Goal: Use online tool/utility: Utilize a website feature to perform a specific function

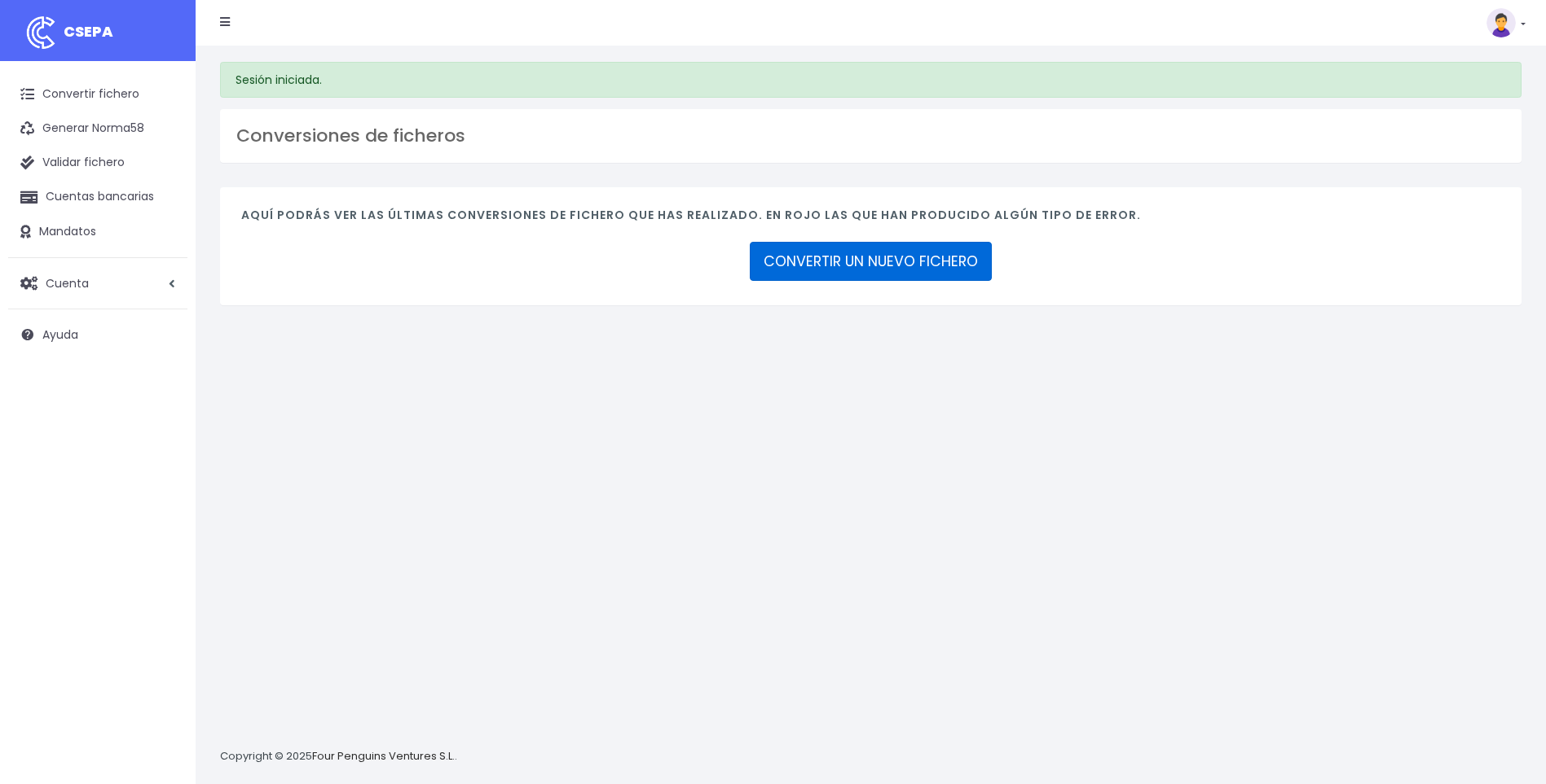
click at [855, 261] on link "CONVERTIR UN NUEVO FICHERO" at bounding box center [871, 262] width 242 height 39
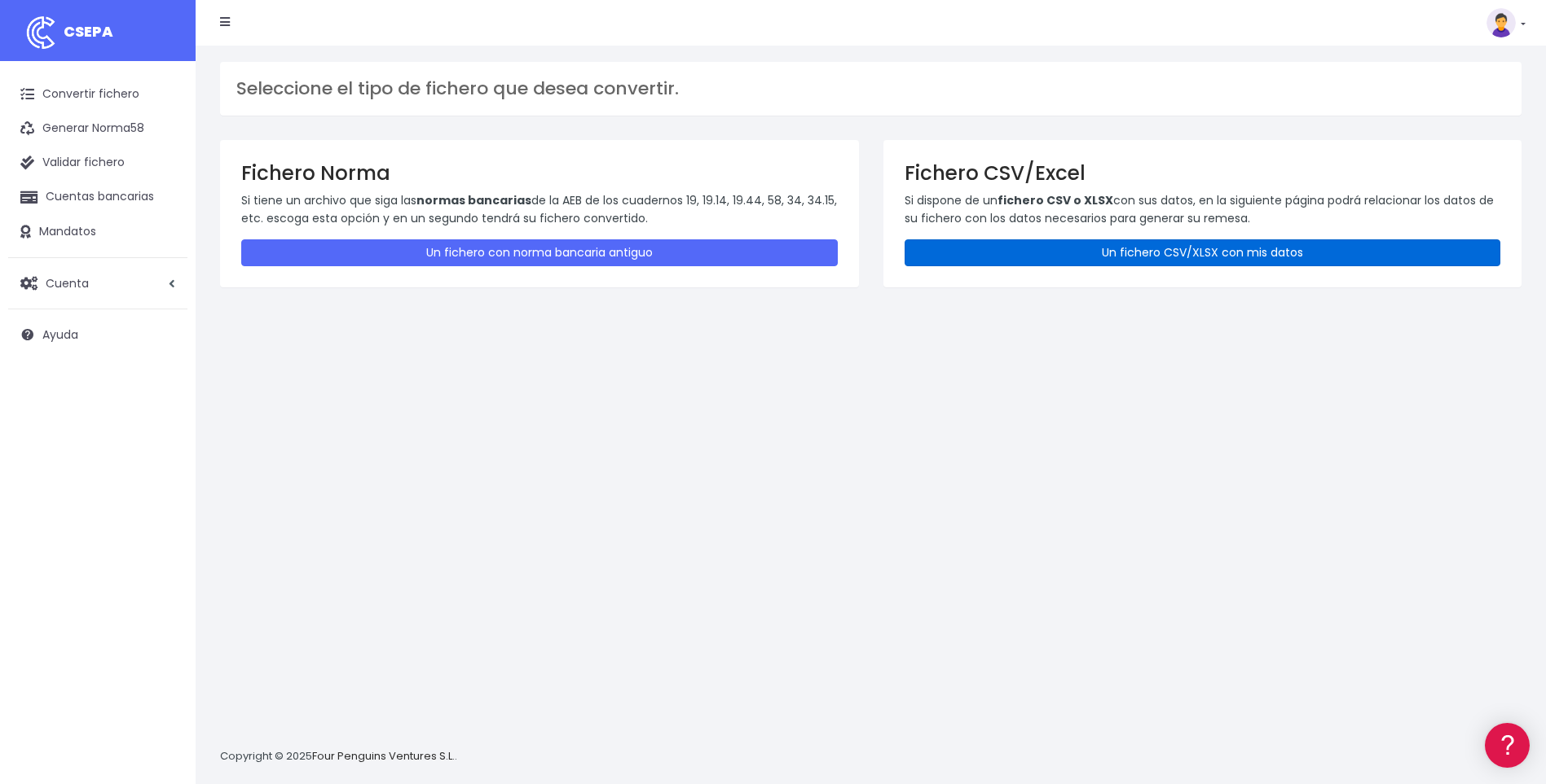
click at [995, 251] on link "Un fichero CSV/XLSX con mis datos" at bounding box center [1202, 253] width 596 height 27
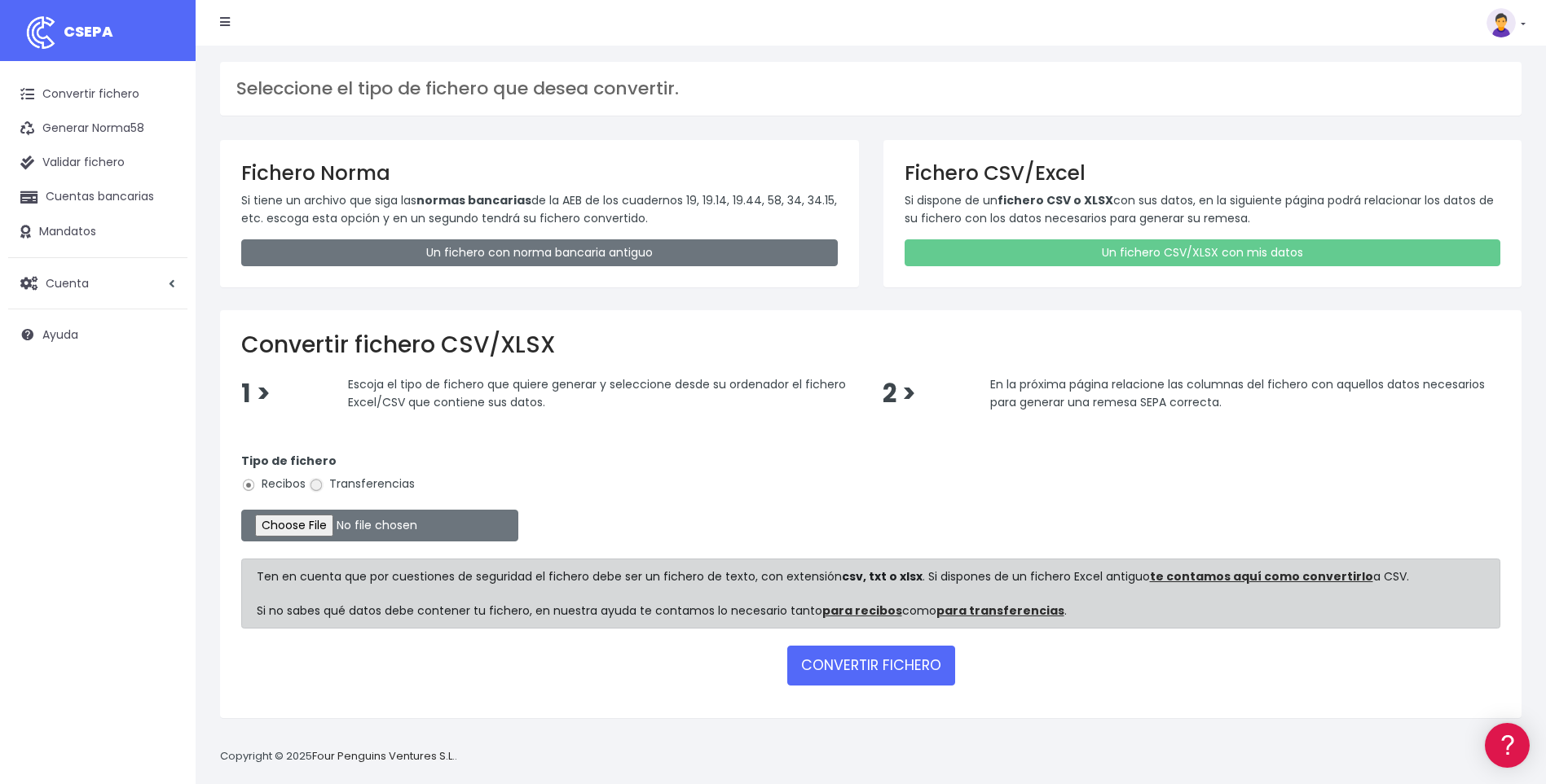
click at [313, 485] on input "Transferencias" at bounding box center [316, 484] width 14 height 14
radio input "true"
click at [329, 528] on input "file" at bounding box center [380, 526] width 277 height 32
type input "C:\fakepath\A10.csv"
click at [887, 664] on button "CONVERTIR FICHERO" at bounding box center [871, 665] width 168 height 39
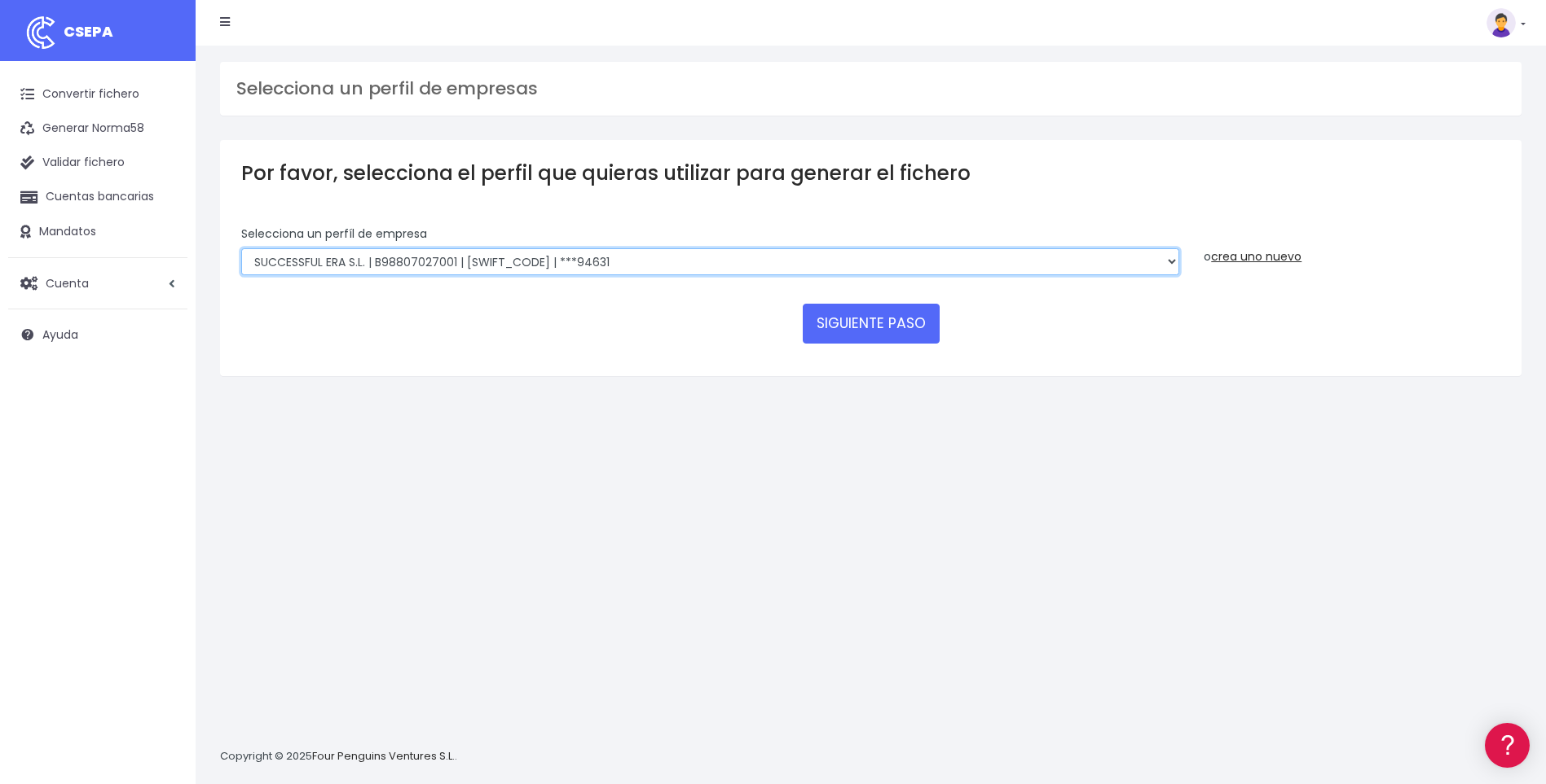
click at [1172, 262] on select "SUCCESSFUL ERA S.L. | B98807027000 | BSABESBBXXX | ***33554 SERVICE FOR YOU S.L…" at bounding box center [710, 262] width 938 height 28
select select "2585"
click at [241, 248] on select "SUCCESSFUL ERA S.L. | B98807027000 | BSABESBBXXX | ***33554 SERVICE FOR YOU S.L…" at bounding box center [710, 262] width 938 height 28
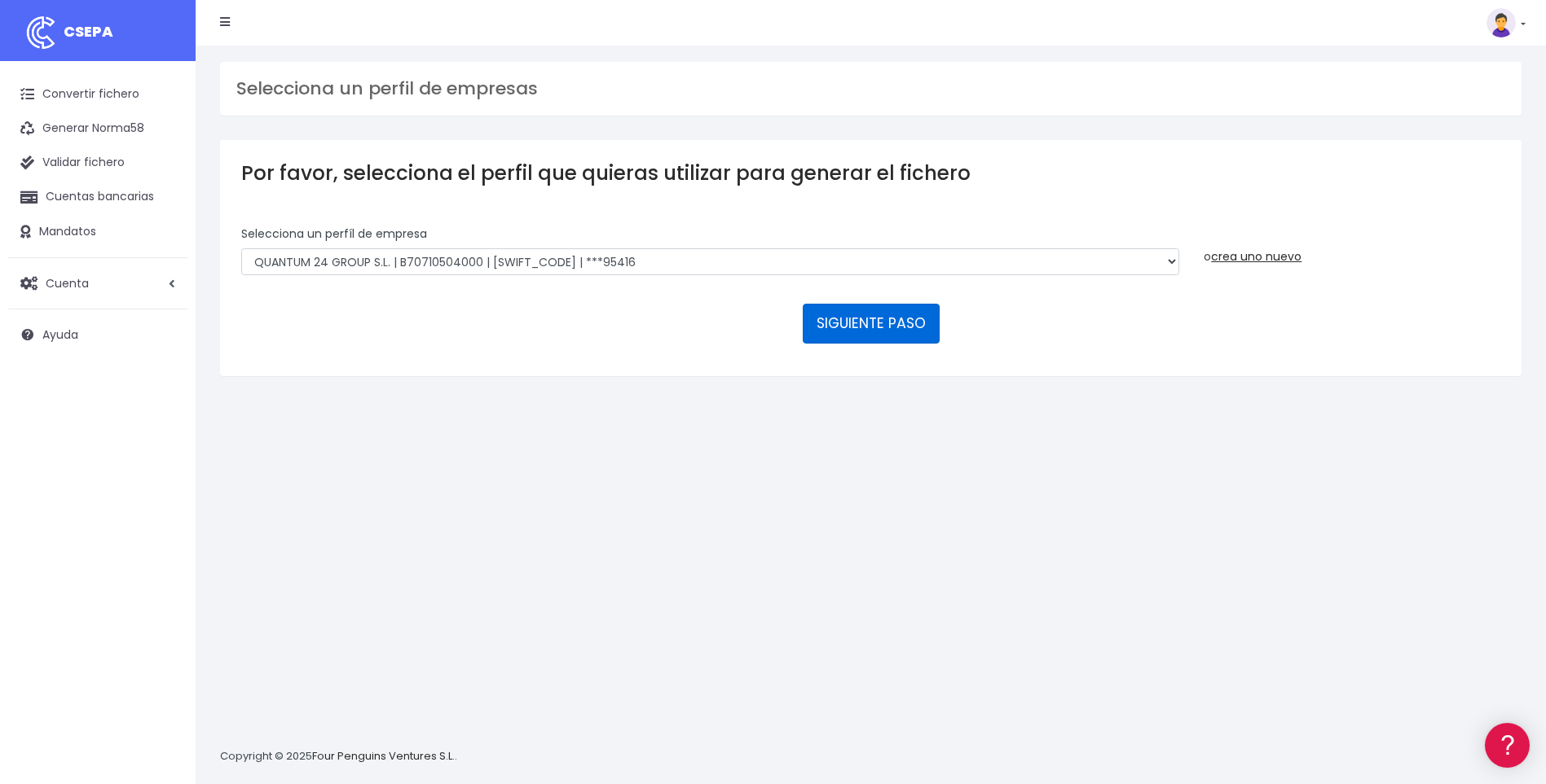
click at [863, 322] on button "SIGUIENTE PASO" at bounding box center [871, 323] width 137 height 39
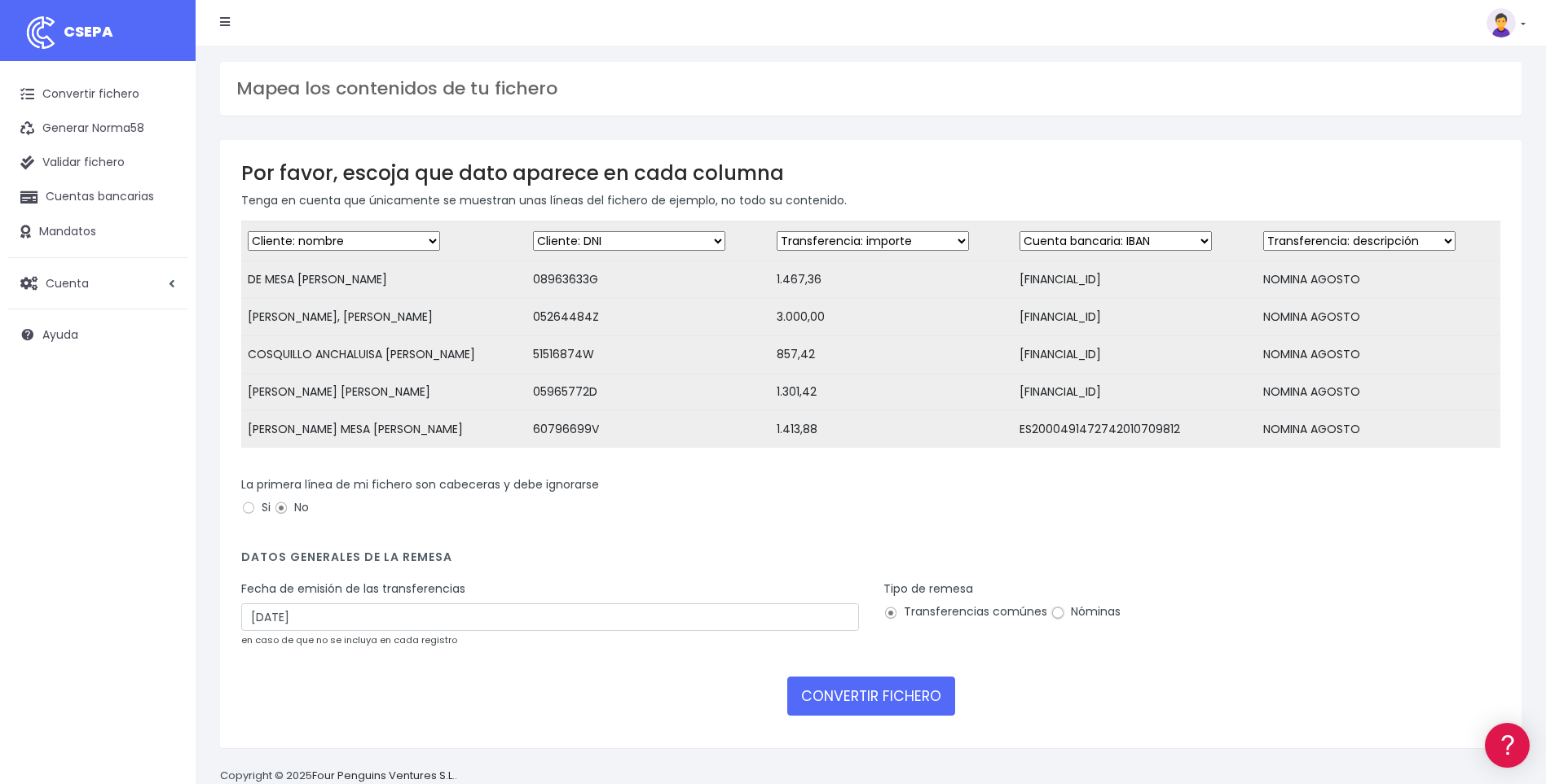
click at [1050, 620] on input "Nóminas" at bounding box center [1057, 613] width 14 height 14
radio input "true"
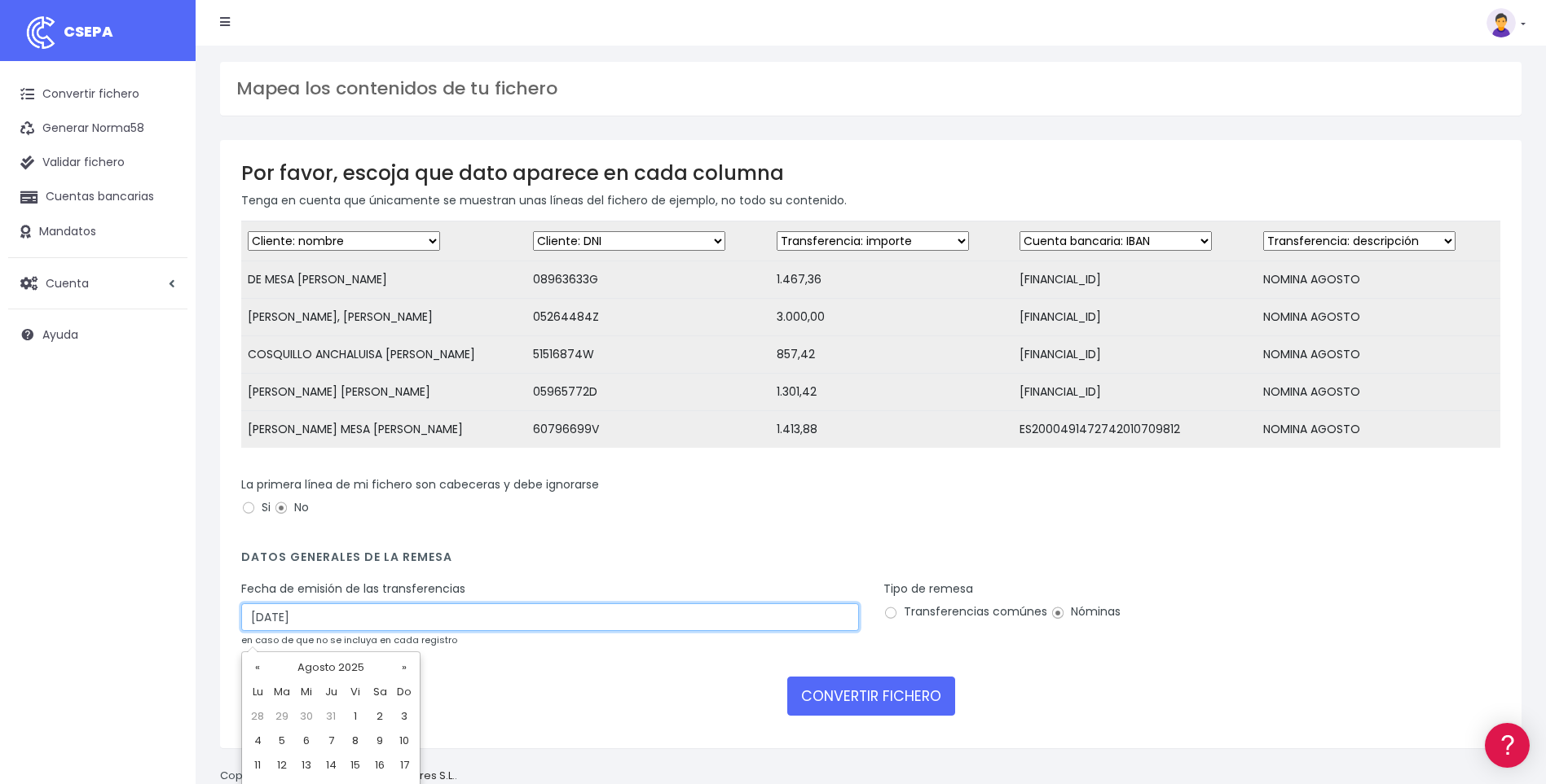
click at [261, 631] on input "30/08/2025" at bounding box center [550, 617] width 617 height 28
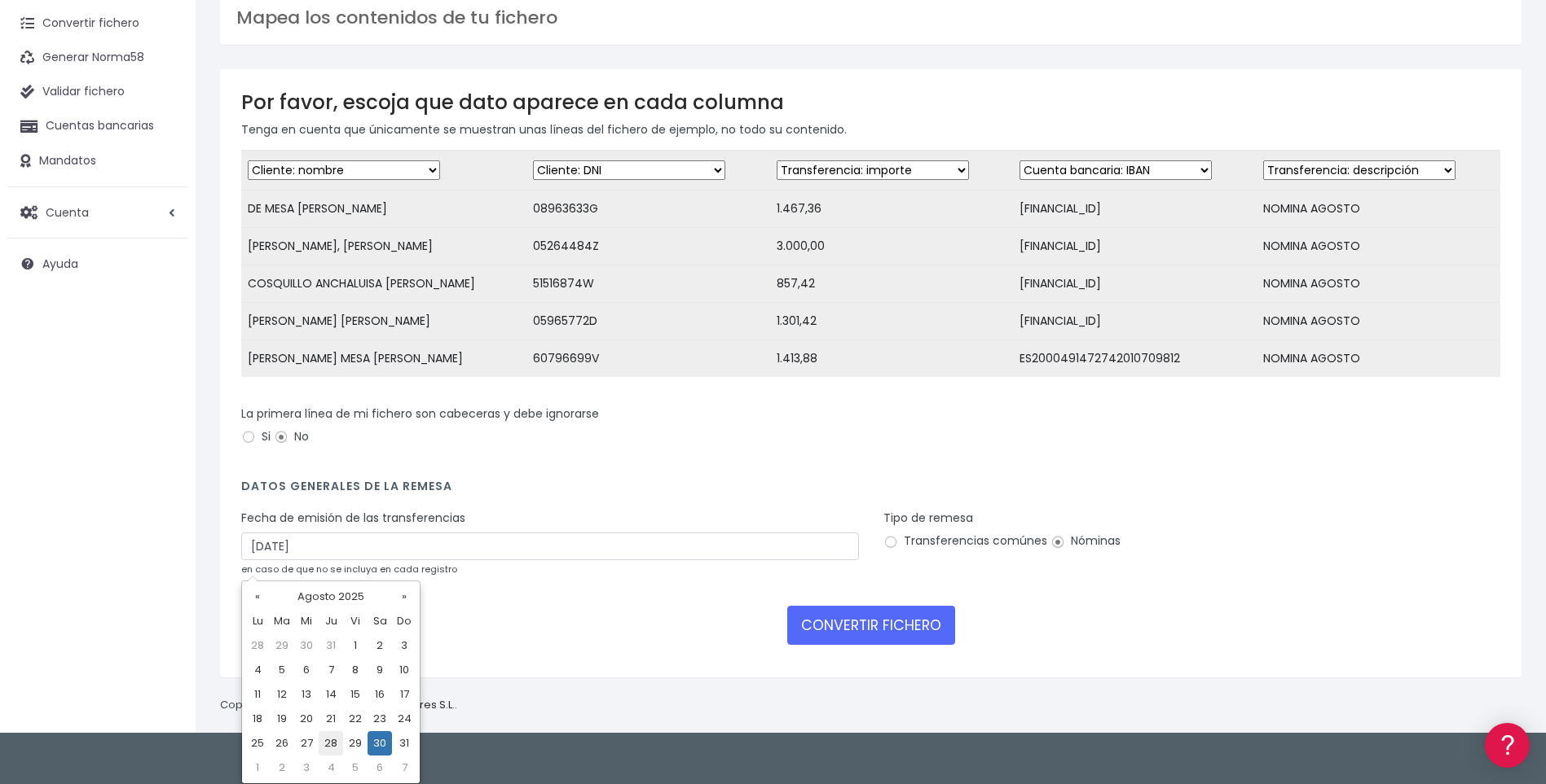
click at [332, 746] on td "28" at bounding box center [330, 743] width 24 height 24
type input "28/08/2025"
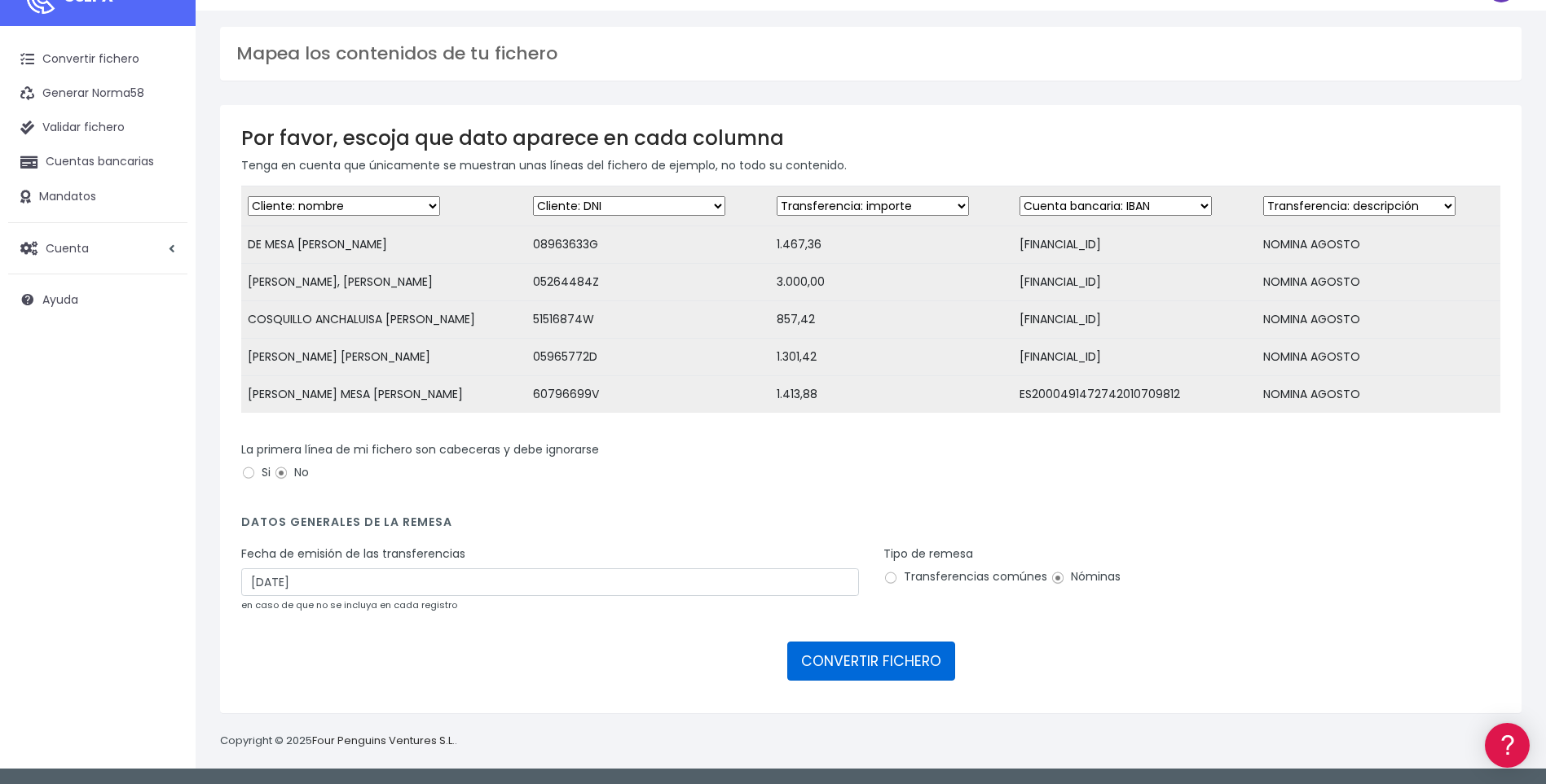
click at [884, 663] on button "CONVERTIR FICHERO" at bounding box center [871, 661] width 168 height 39
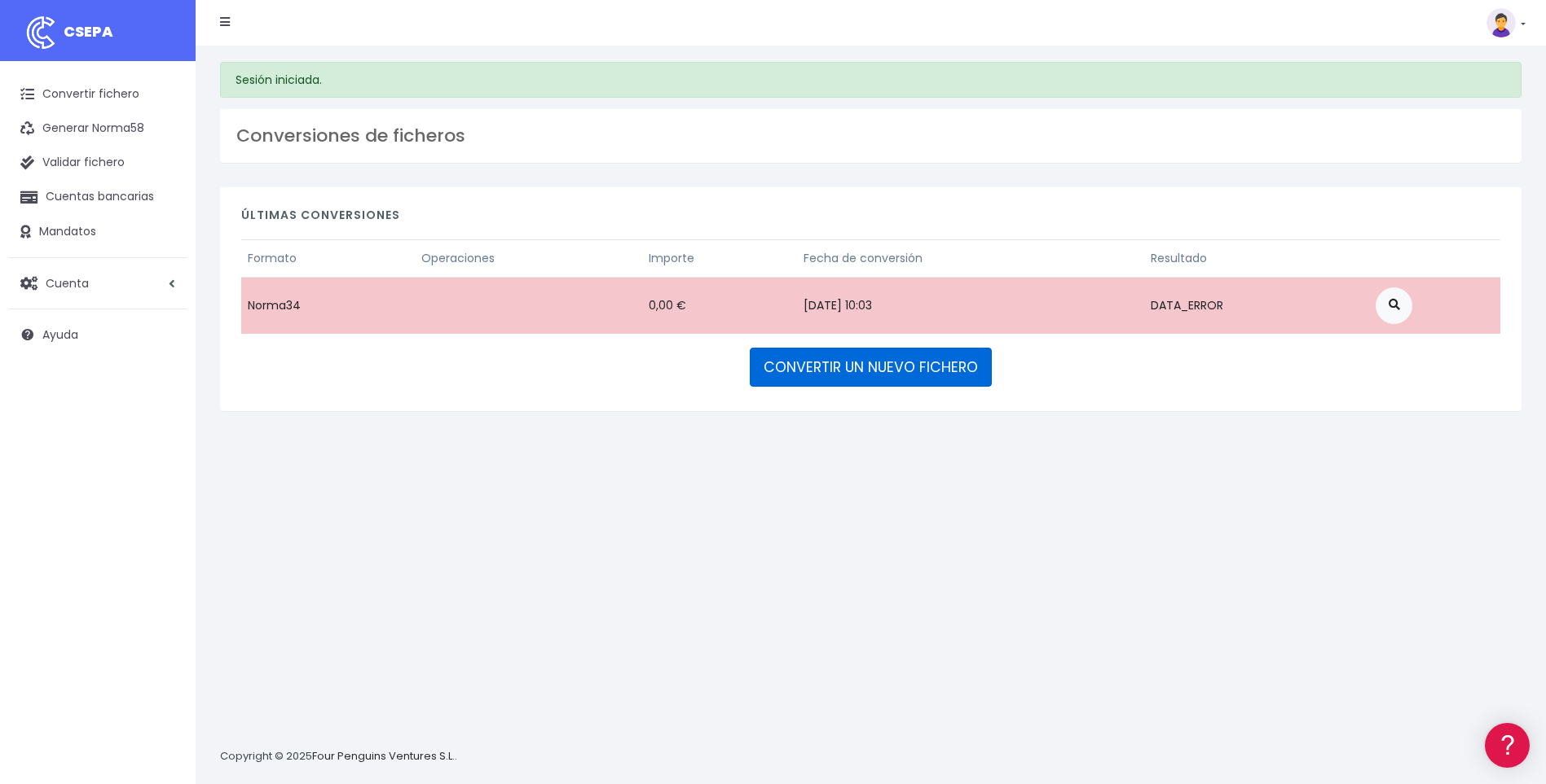
click at [849, 370] on link "CONVERTIR UN NUEVO FICHERO" at bounding box center [871, 367] width 242 height 39
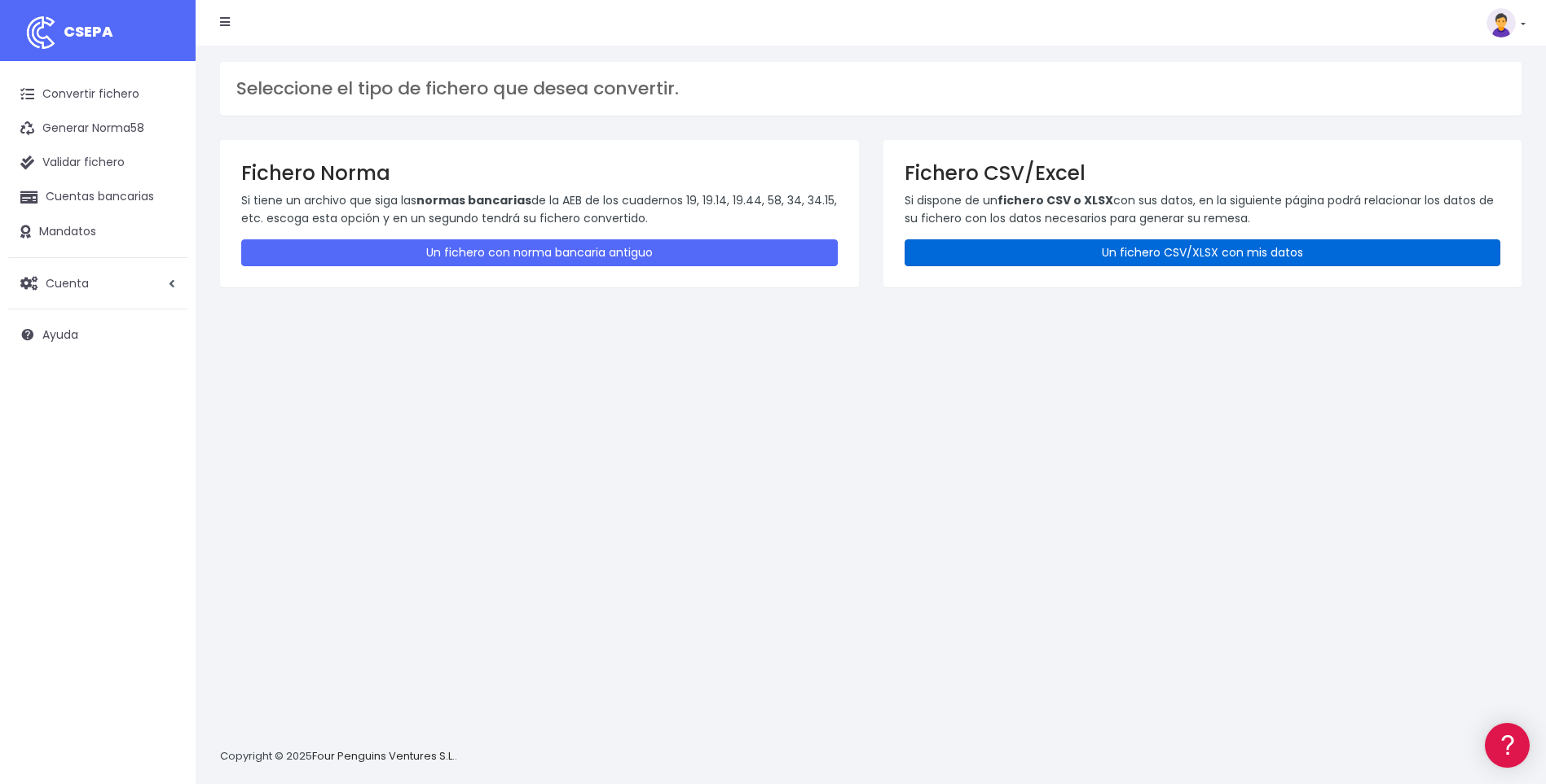
click at [1006, 257] on link "Un fichero CSV/XLSX con mis datos" at bounding box center [1202, 253] width 596 height 27
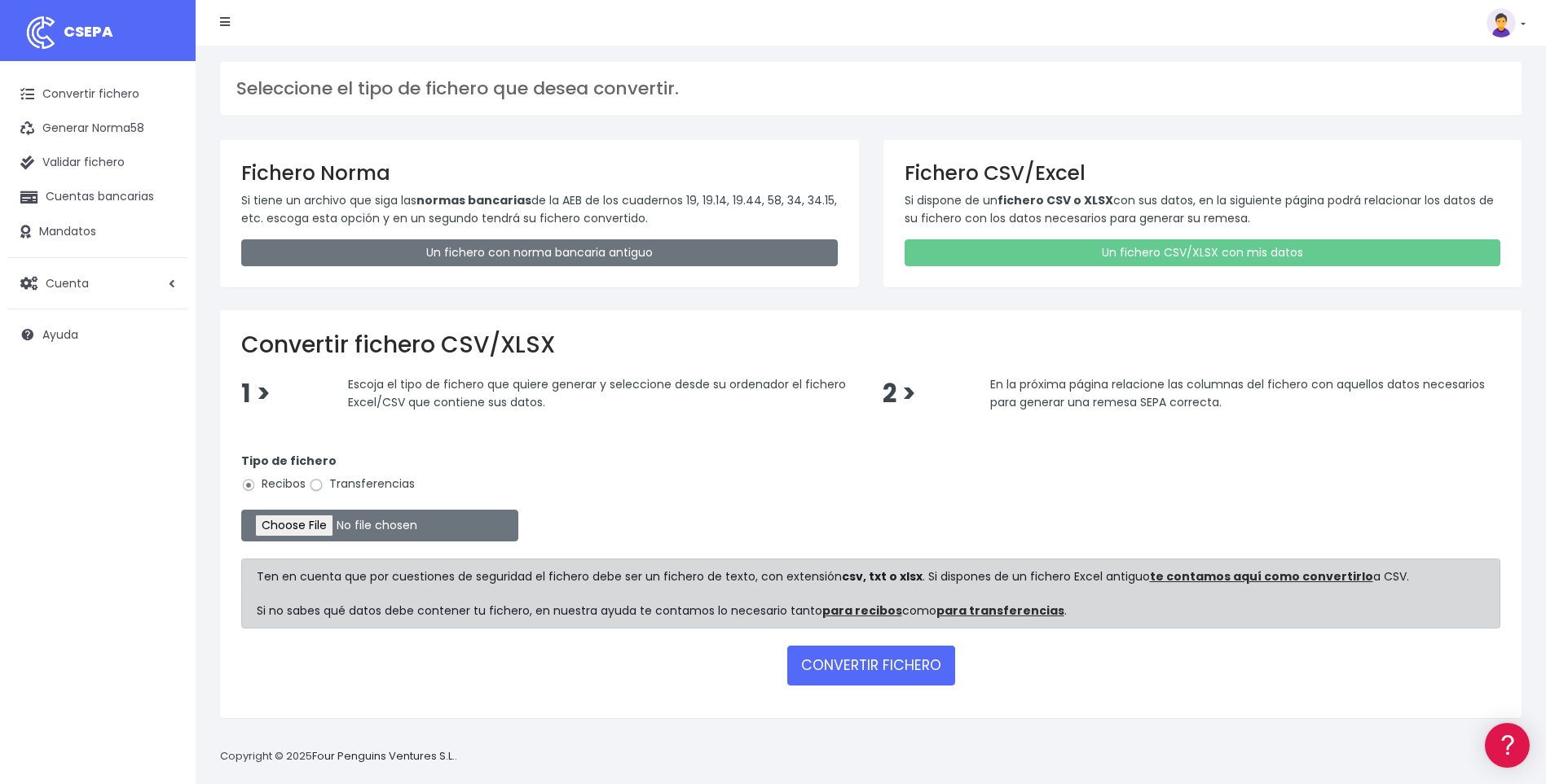
click at [320, 485] on input "Transferencias" at bounding box center [316, 484] width 14 height 14
radio input "true"
click at [321, 525] on input "file" at bounding box center [380, 526] width 277 height 32
type input "C:\fakepath\A10.csv"
click at [851, 660] on button "CONVERTIR FICHERO" at bounding box center [871, 665] width 168 height 39
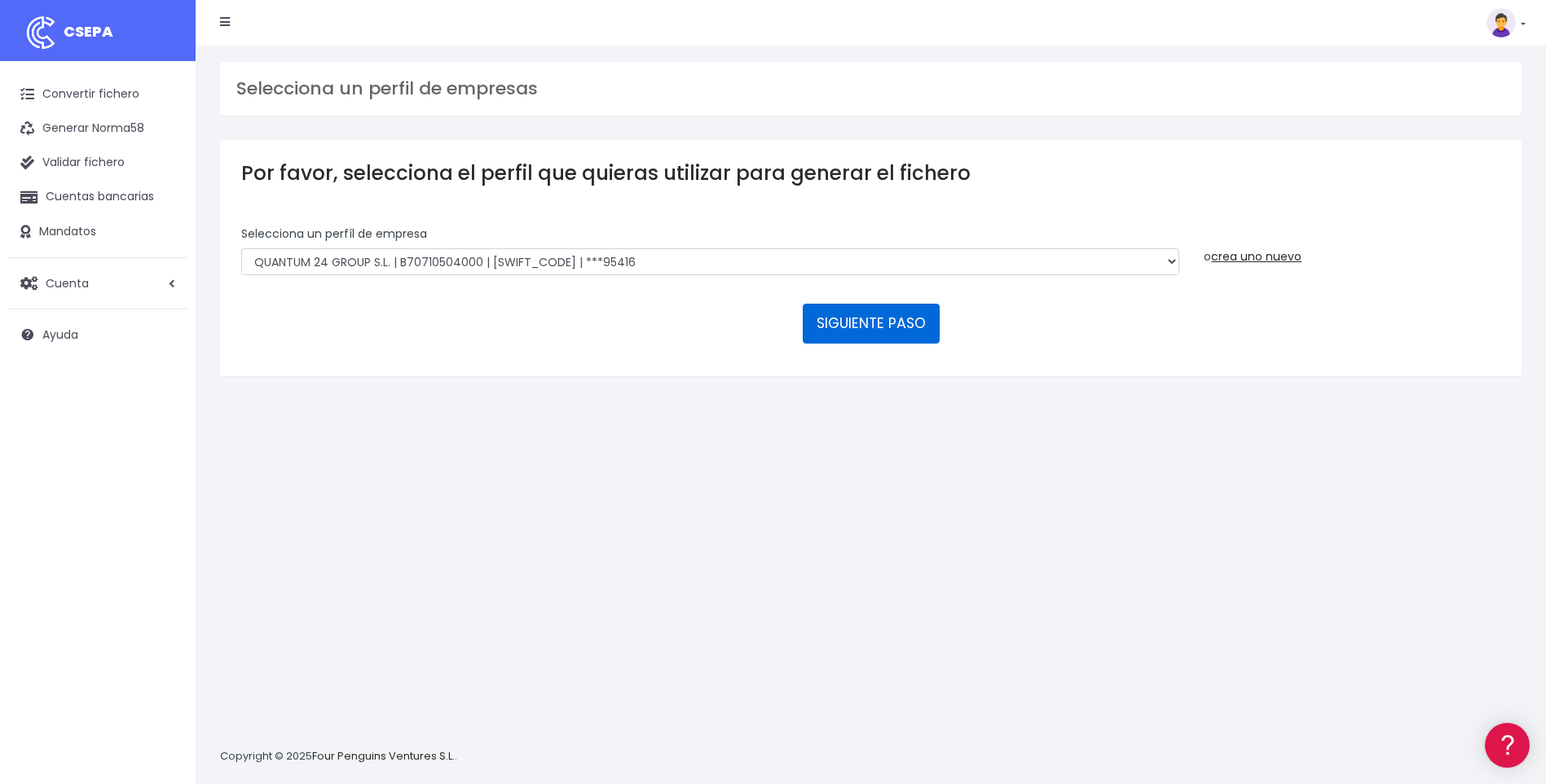
click at [871, 318] on button "SIGUIENTE PASO" at bounding box center [871, 323] width 137 height 39
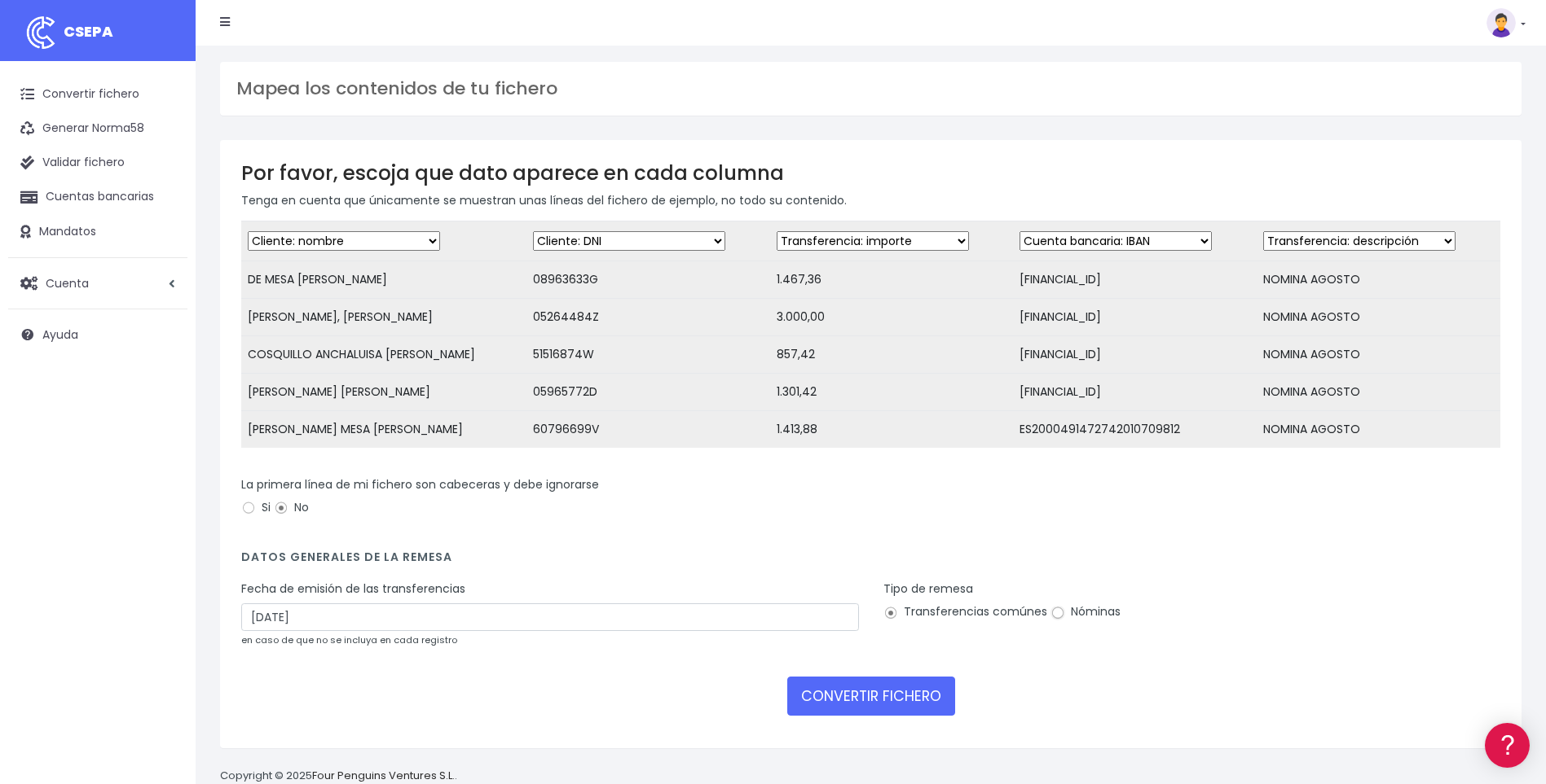
click at [1054, 620] on input "Nóminas" at bounding box center [1057, 613] width 14 height 14
radio input "true"
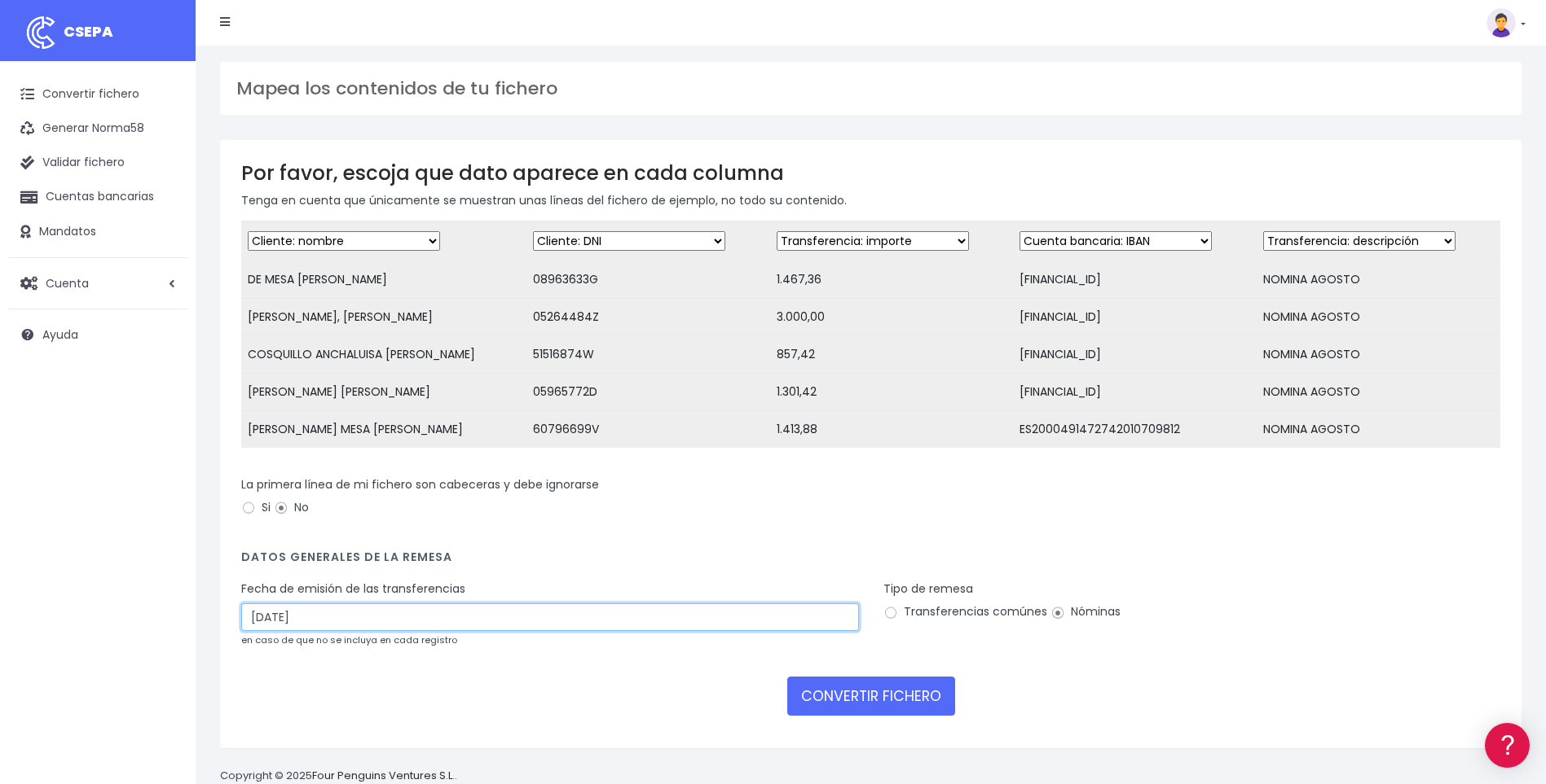
click at [258, 629] on input "30/08/2025" at bounding box center [550, 617] width 617 height 28
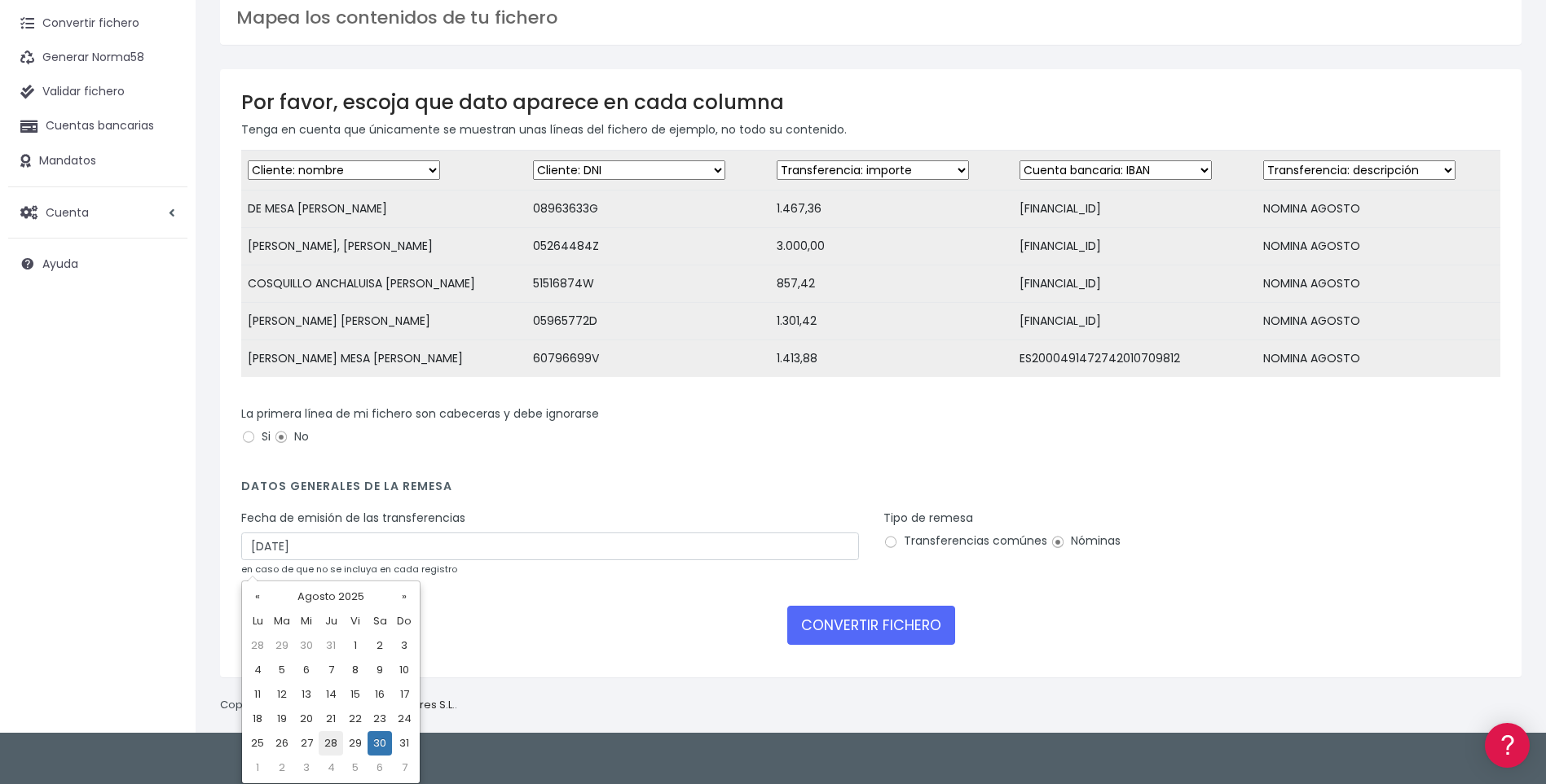
click at [334, 744] on td "28" at bounding box center [330, 743] width 24 height 24
type input "28/08/2025"
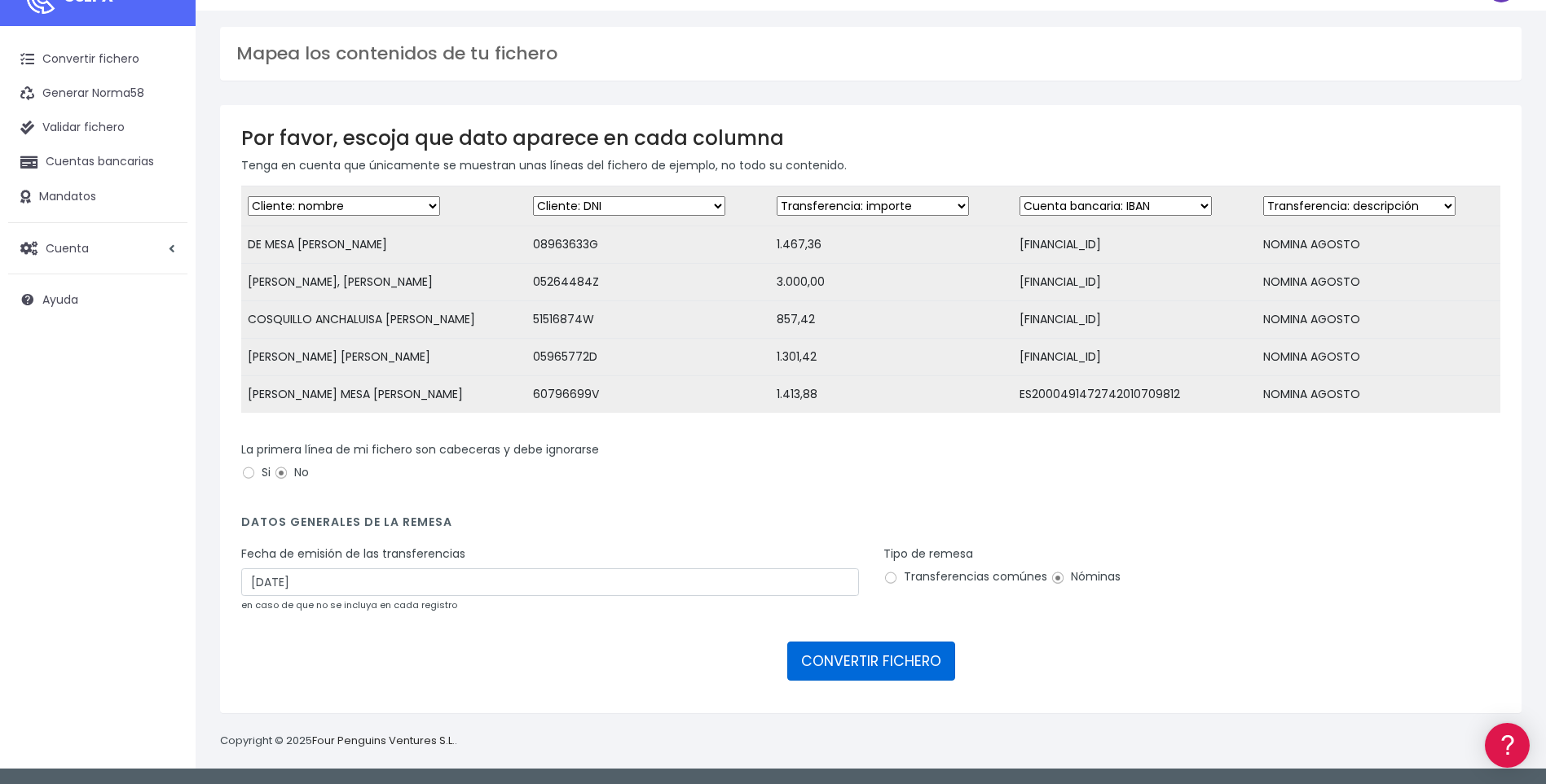
click at [820, 659] on button "CONVERTIR FICHERO" at bounding box center [871, 661] width 168 height 39
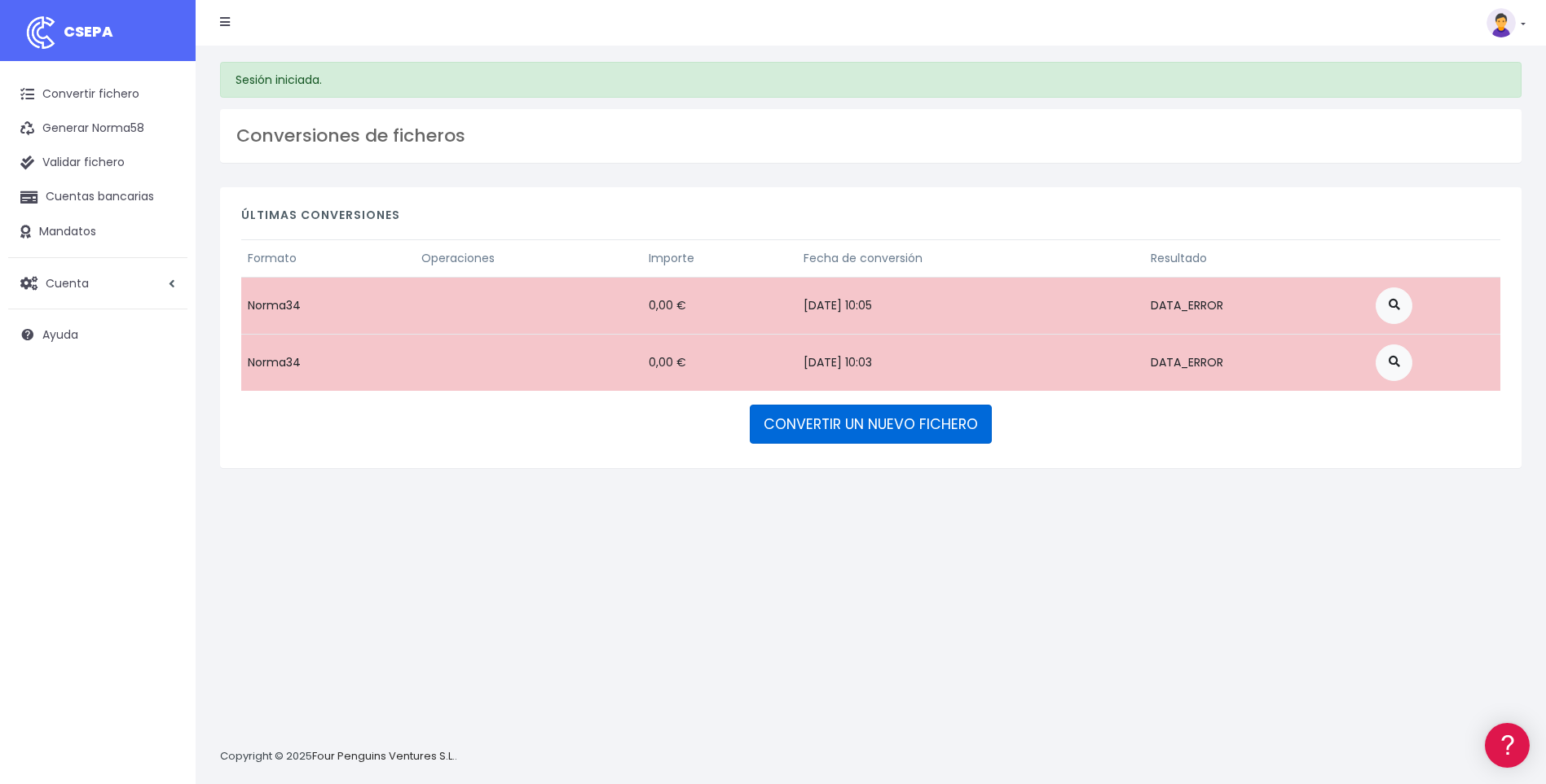
click at [885, 430] on link "CONVERTIR UN NUEVO FICHERO" at bounding box center [871, 424] width 242 height 39
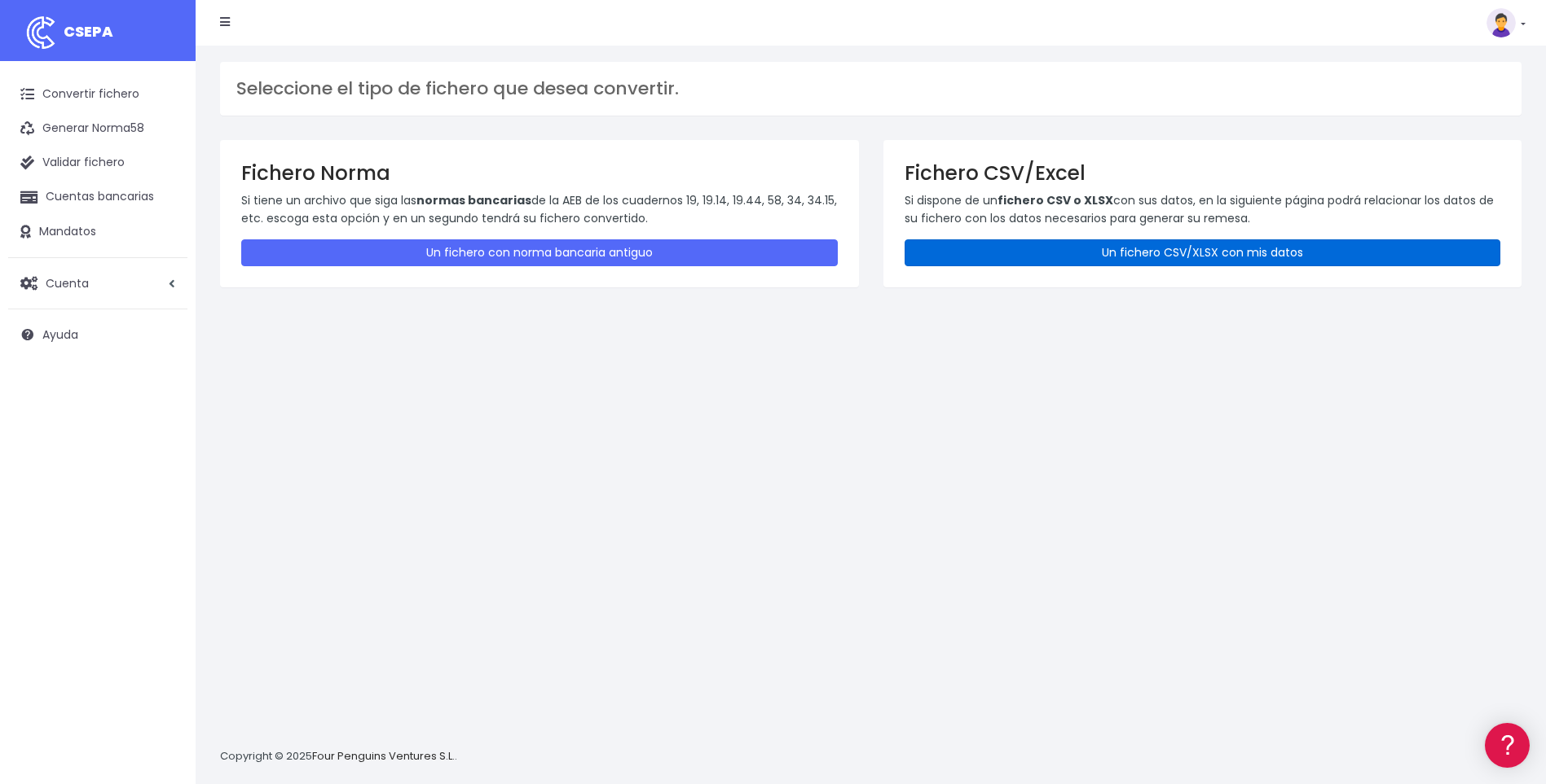
click at [1131, 254] on link "Un fichero CSV/XLSX con mis datos" at bounding box center [1202, 253] width 596 height 27
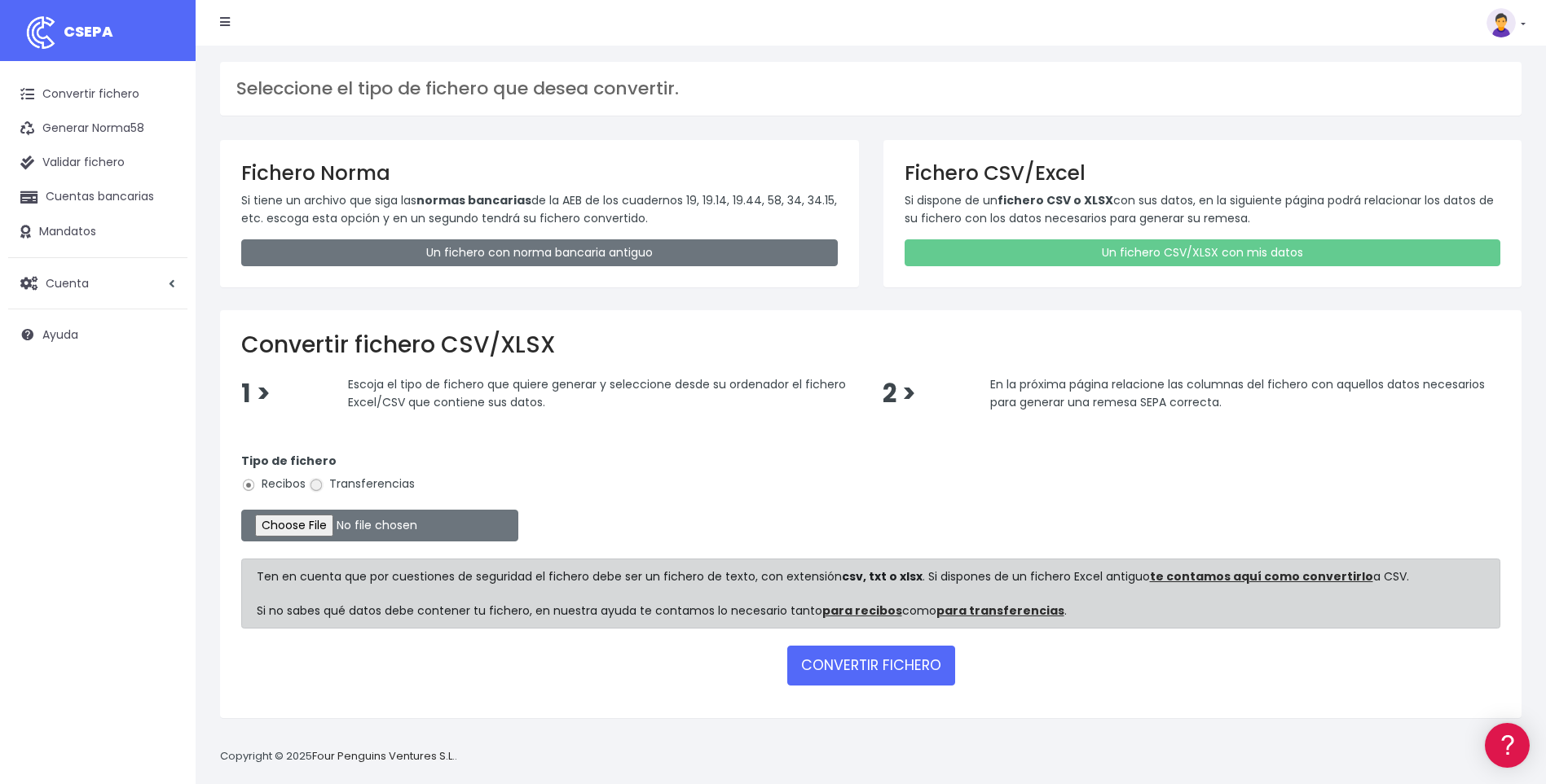
click at [316, 484] on input "Transferencias" at bounding box center [316, 484] width 14 height 14
radio input "true"
click at [324, 527] on input "file" at bounding box center [380, 526] width 277 height 32
type input "C:\fakepath\A10.csv"
click at [849, 663] on button "CONVERTIR FICHERO" at bounding box center [871, 665] width 168 height 39
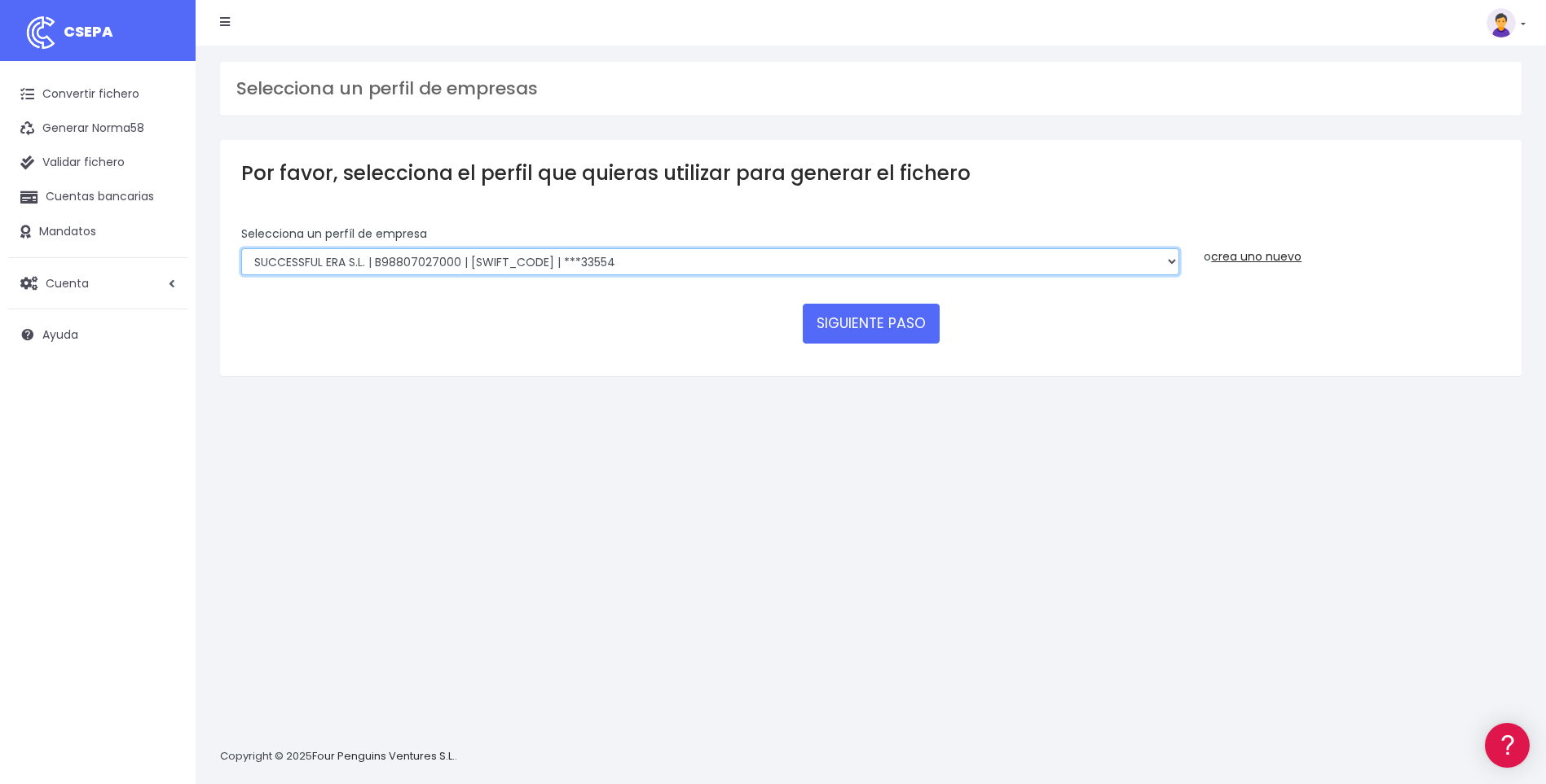
click at [1169, 258] on select "SUCCESSFUL ERA S.L. | B98807027000 | BSABESBBXXX | ***33554 SERVICE FOR YOU S.L…" at bounding box center [710, 262] width 938 height 28
select select "2585"
click at [241, 248] on select "SUCCESSFUL ERA S.L. | B98807027000 | BSABESBBXXX | ***33554 SERVICE FOR YOU S.L…" at bounding box center [710, 262] width 938 height 28
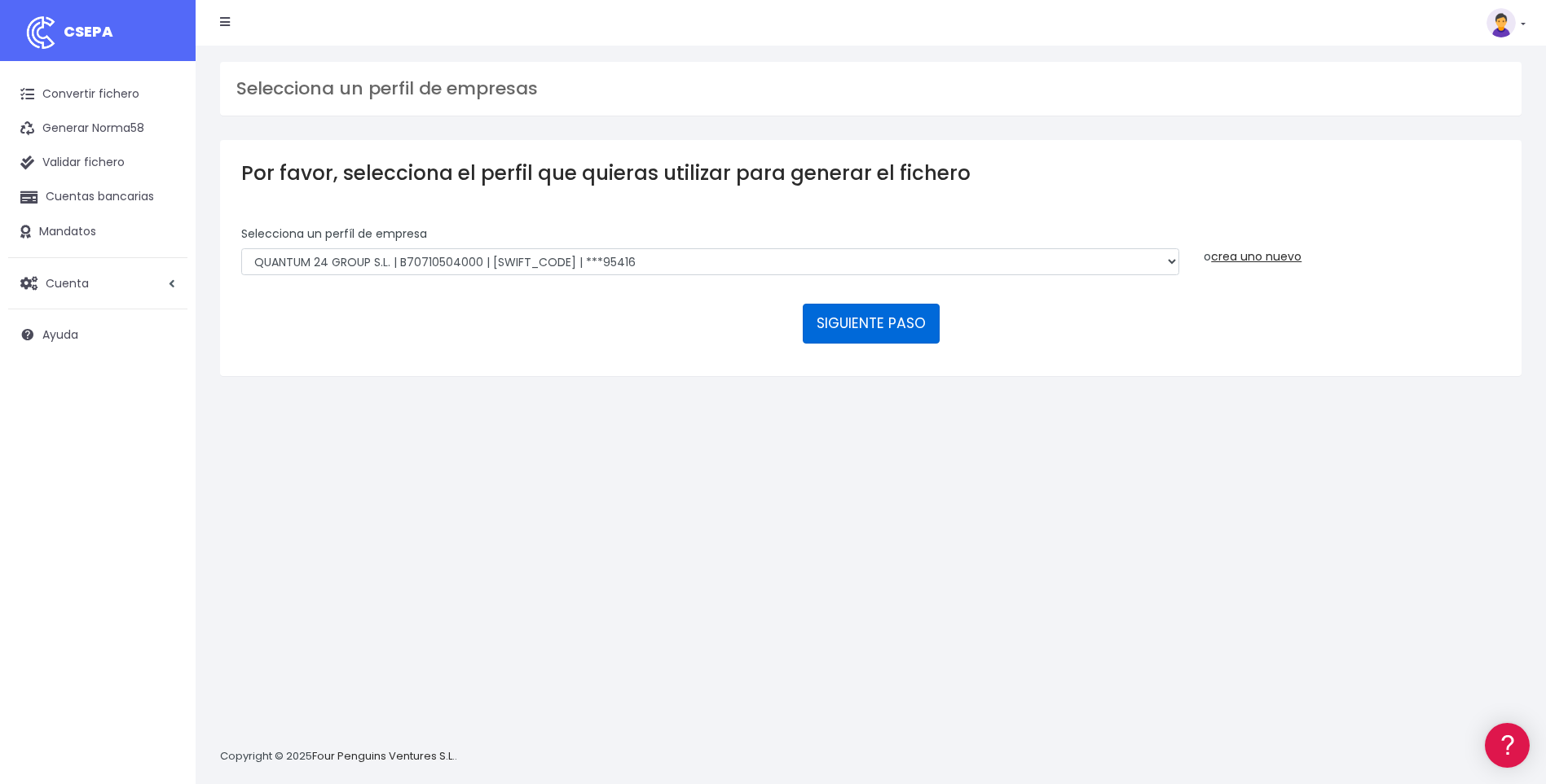
click at [874, 327] on button "SIGUIENTE PASO" at bounding box center [871, 323] width 137 height 39
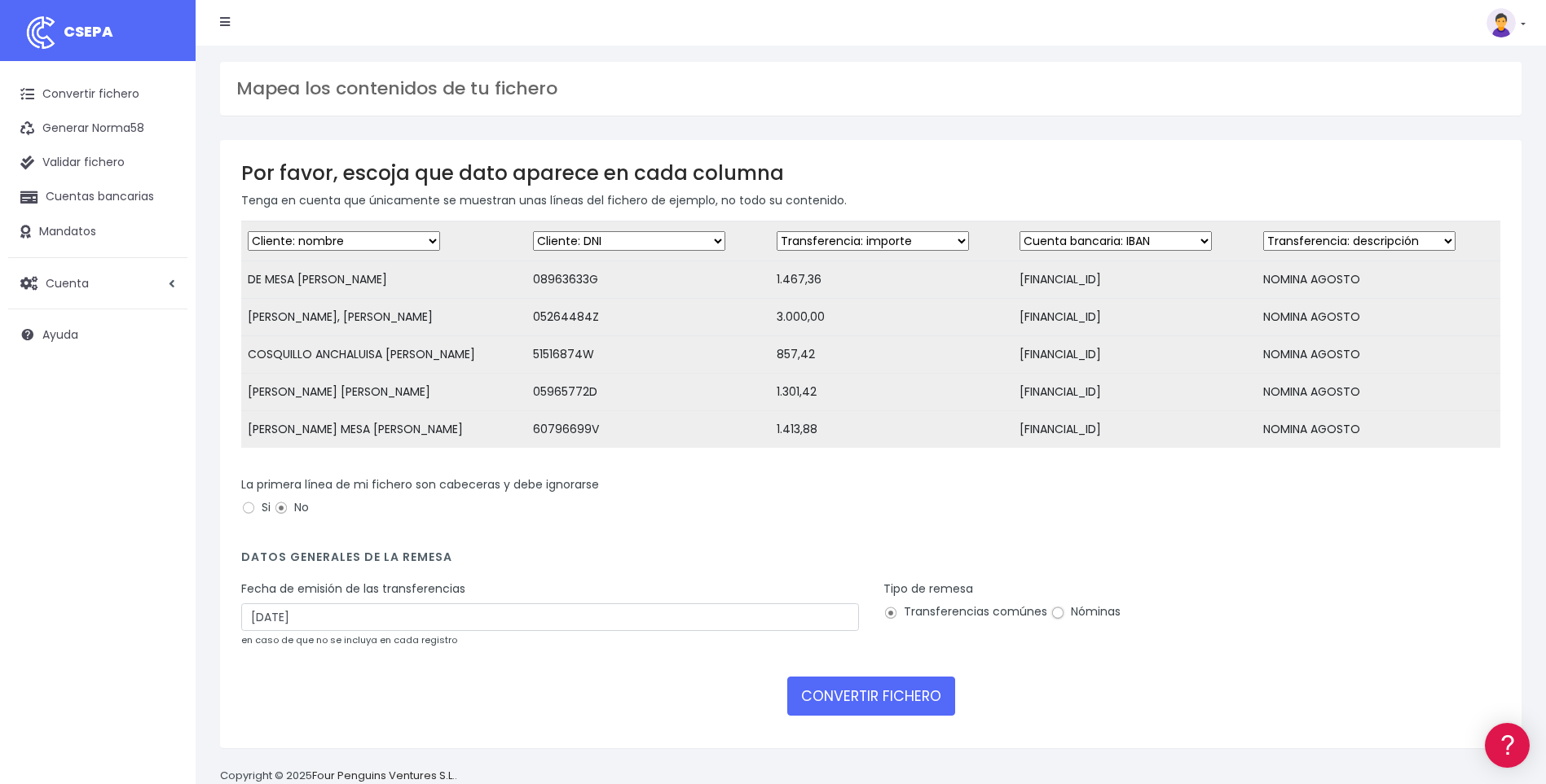
click at [1050, 620] on input "Nóminas" at bounding box center [1057, 613] width 14 height 14
radio input "true"
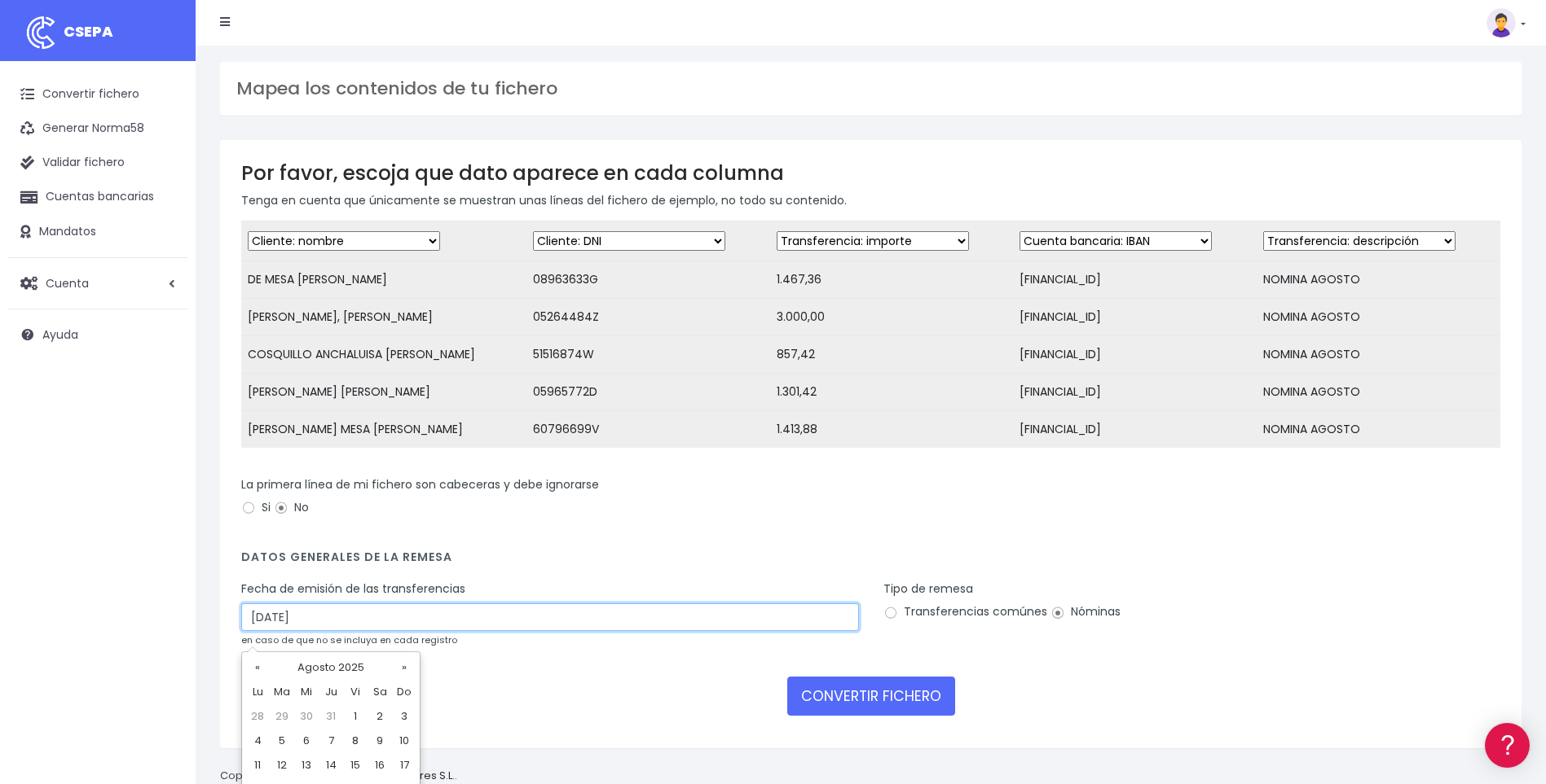
click at [264, 631] on input "30/08/2025" at bounding box center [550, 617] width 617 height 28
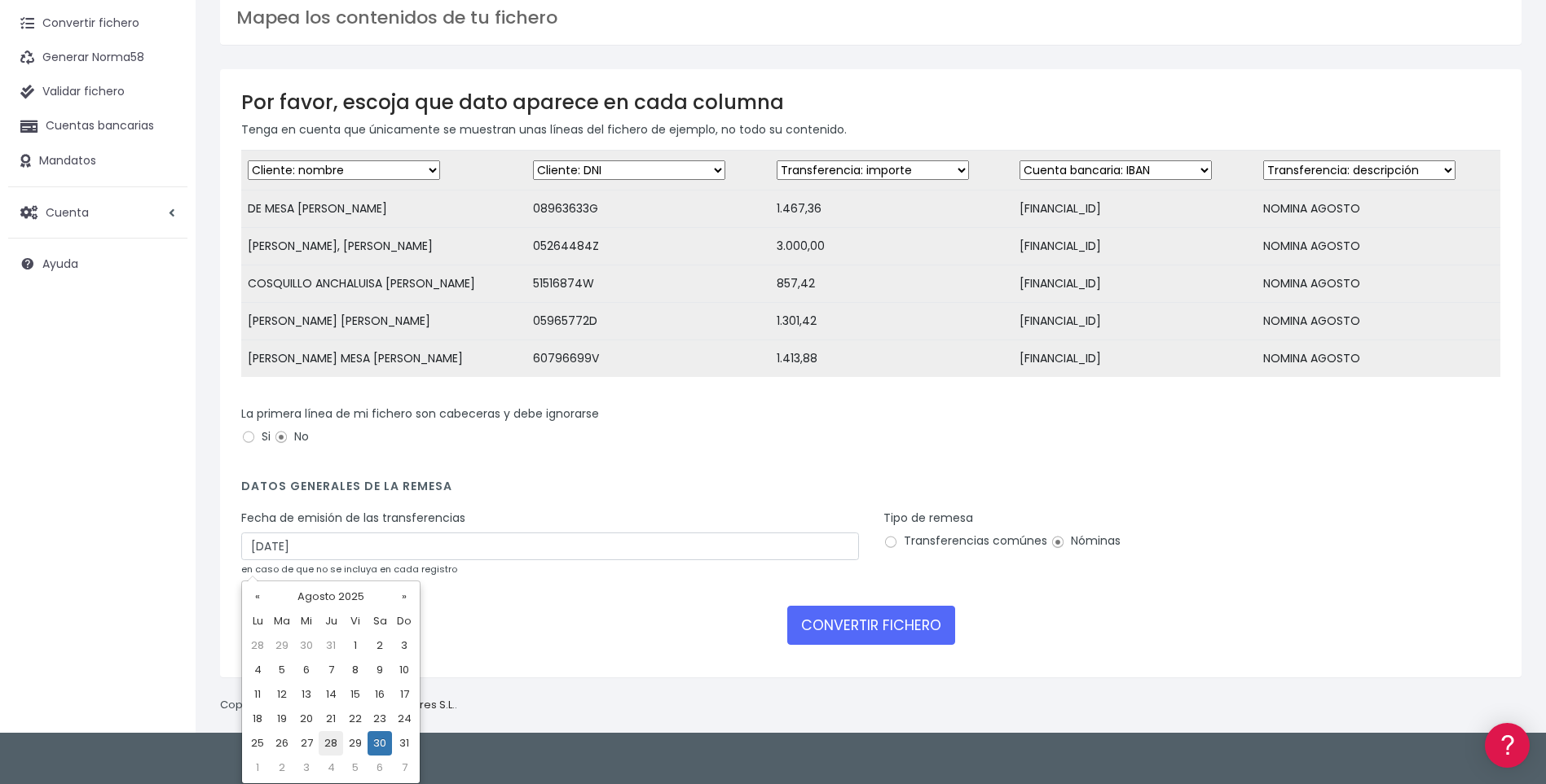
click at [328, 740] on td "28" at bounding box center [330, 743] width 24 height 24
type input "28/08/2025"
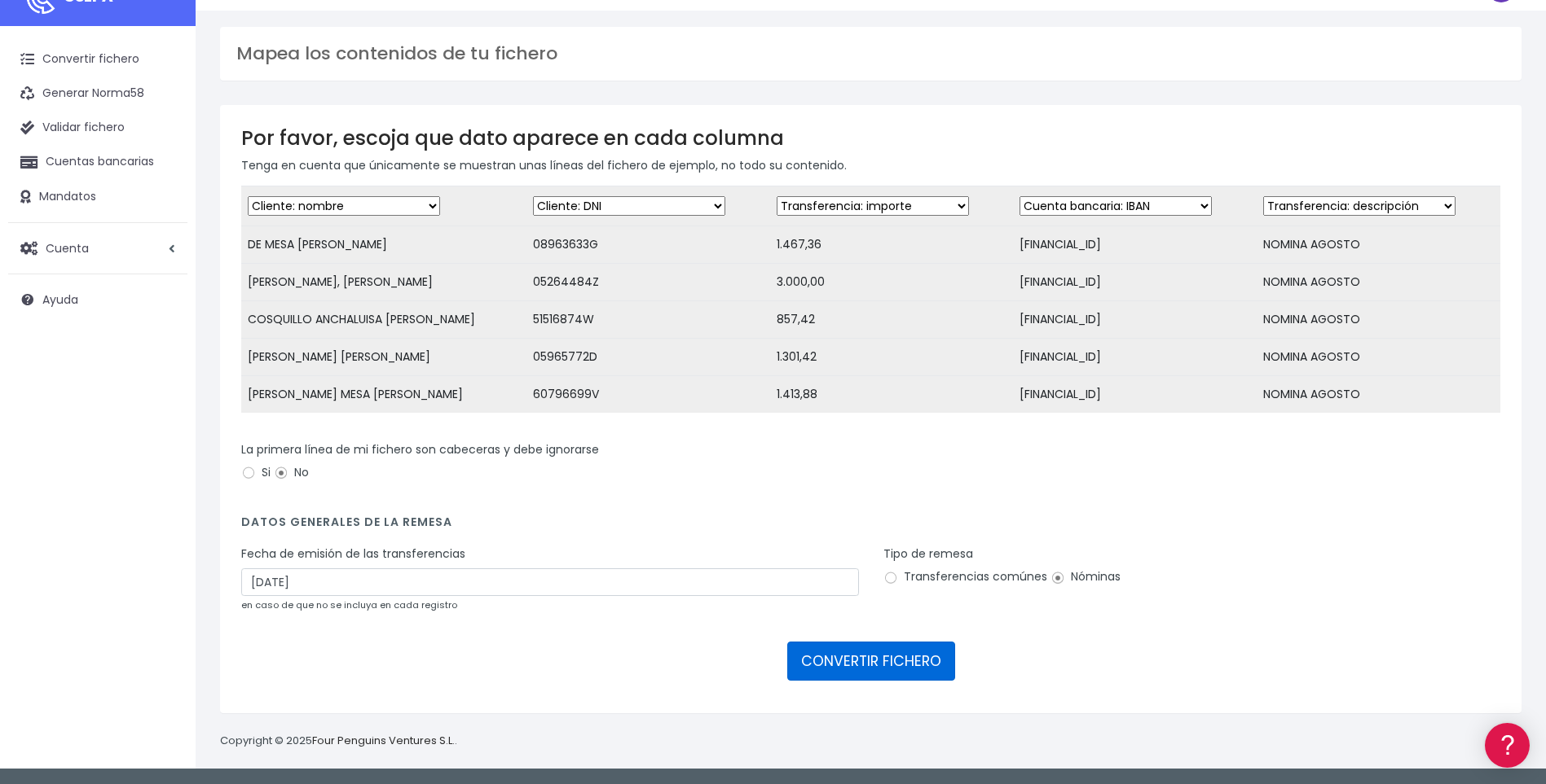
click at [847, 663] on button "CONVERTIR FICHERO" at bounding box center [871, 661] width 168 height 39
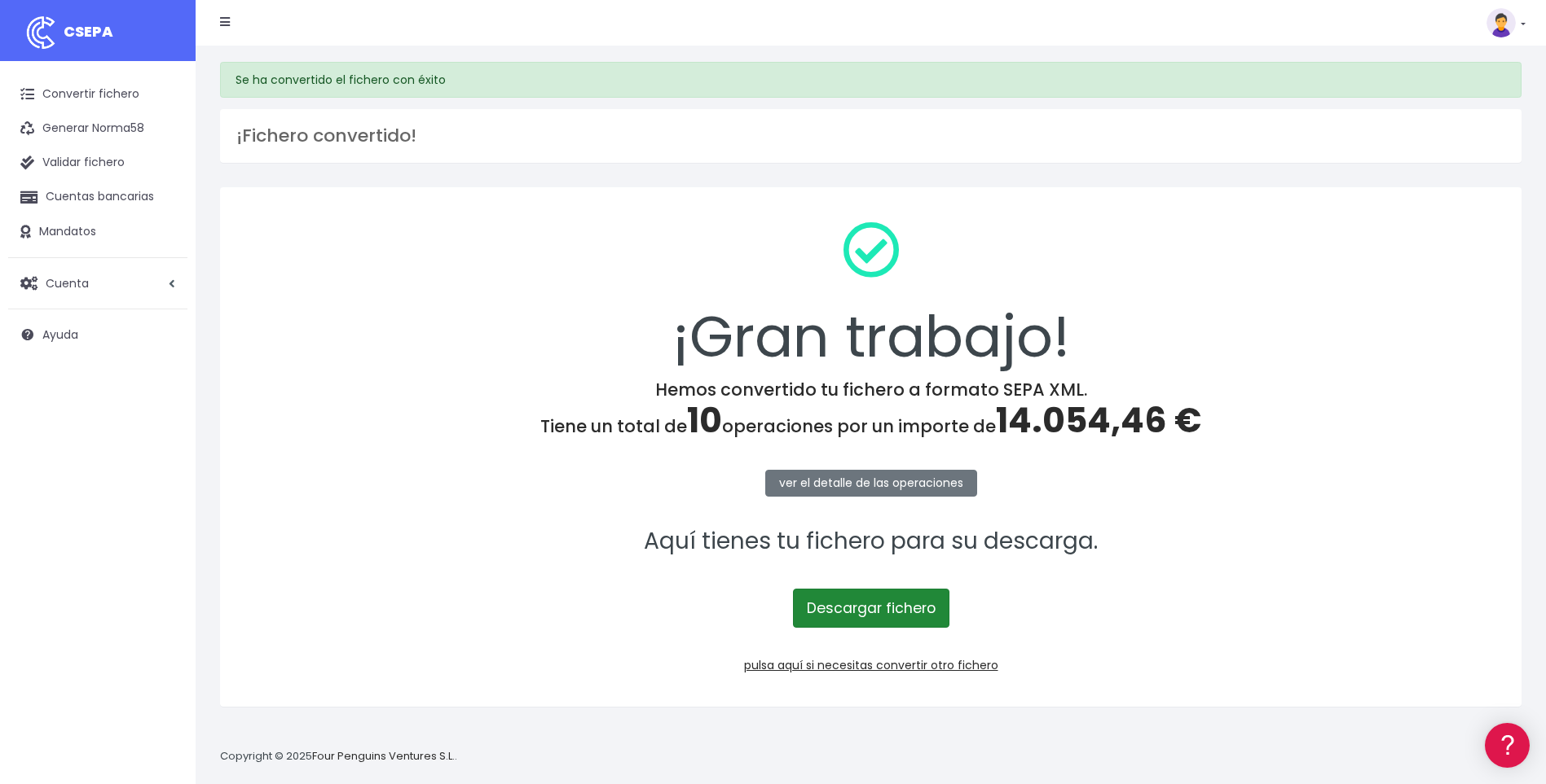
click at [876, 607] on link "Descargar fichero" at bounding box center [871, 608] width 156 height 39
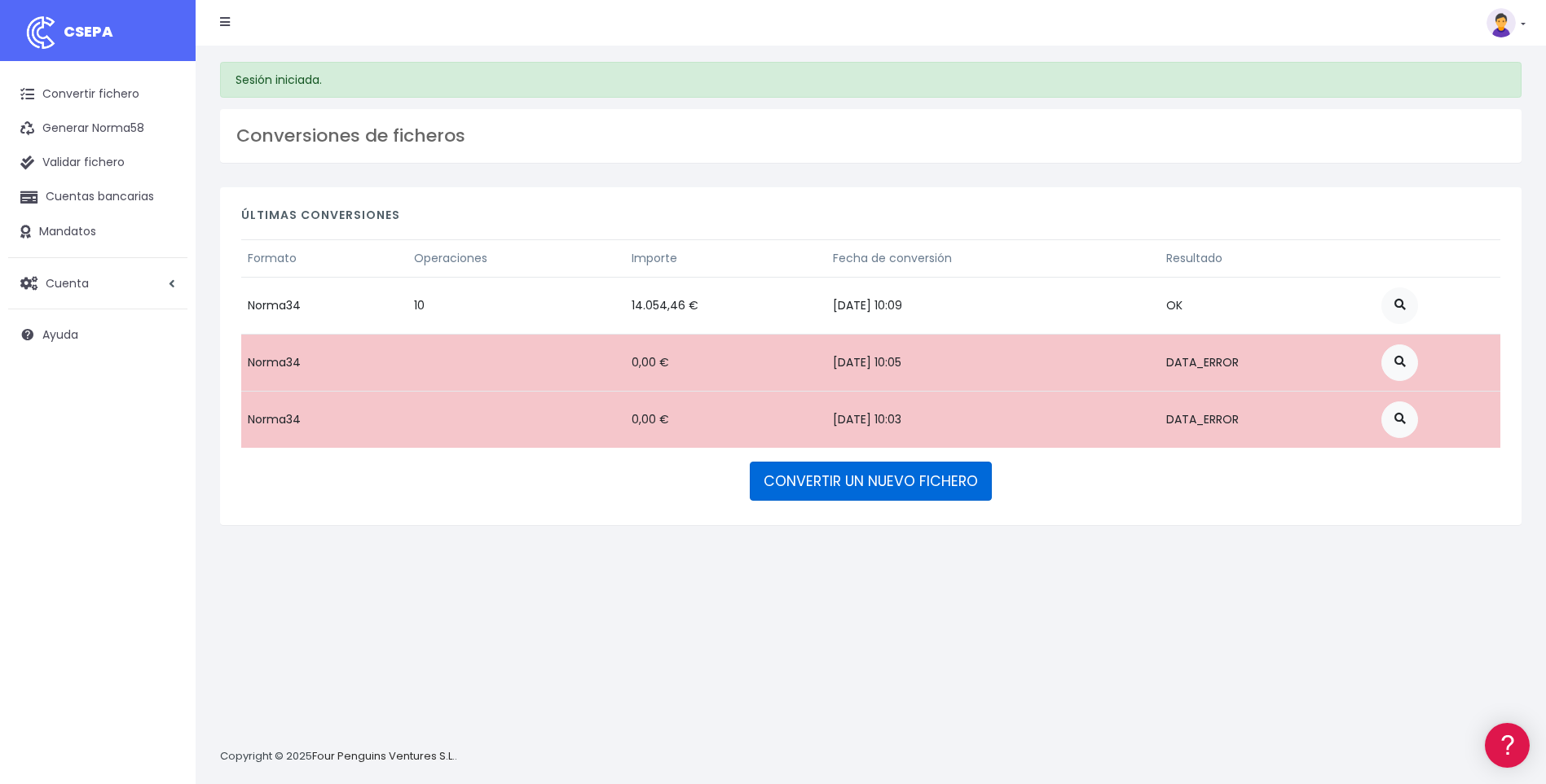
click at [894, 485] on link "CONVERTIR UN NUEVO FICHERO" at bounding box center [871, 481] width 242 height 39
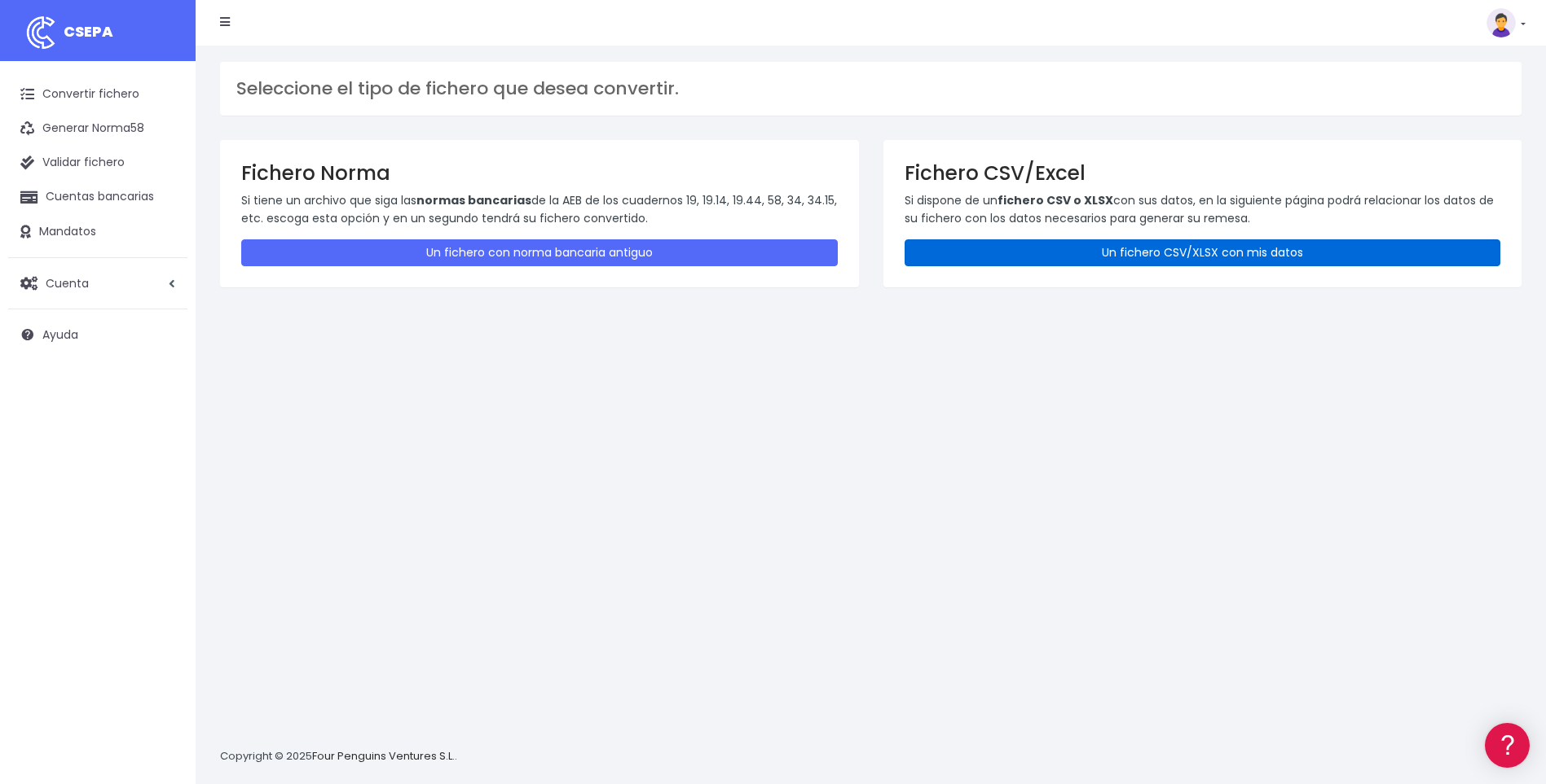
click at [1126, 257] on link "Un fichero CSV/XLSX con mis datos" at bounding box center [1202, 253] width 596 height 27
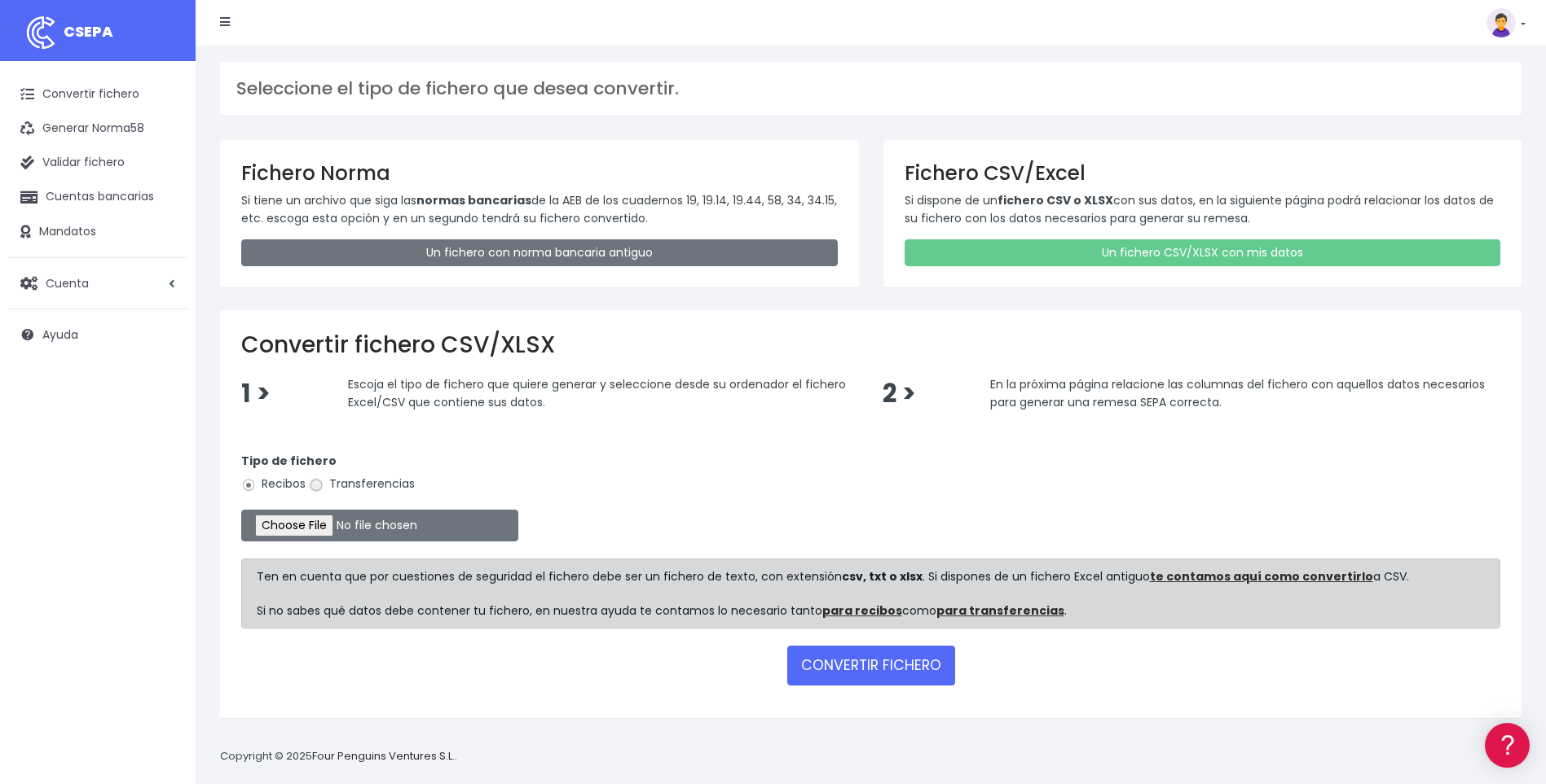
click at [312, 484] on input "Transferencias" at bounding box center [316, 484] width 14 height 14
radio input "true"
click at [322, 523] on input "file" at bounding box center [380, 526] width 277 height 32
type input "C:\fakepath\A11.csv"
click at [888, 666] on button "CONVERTIR FICHERO" at bounding box center [871, 665] width 168 height 39
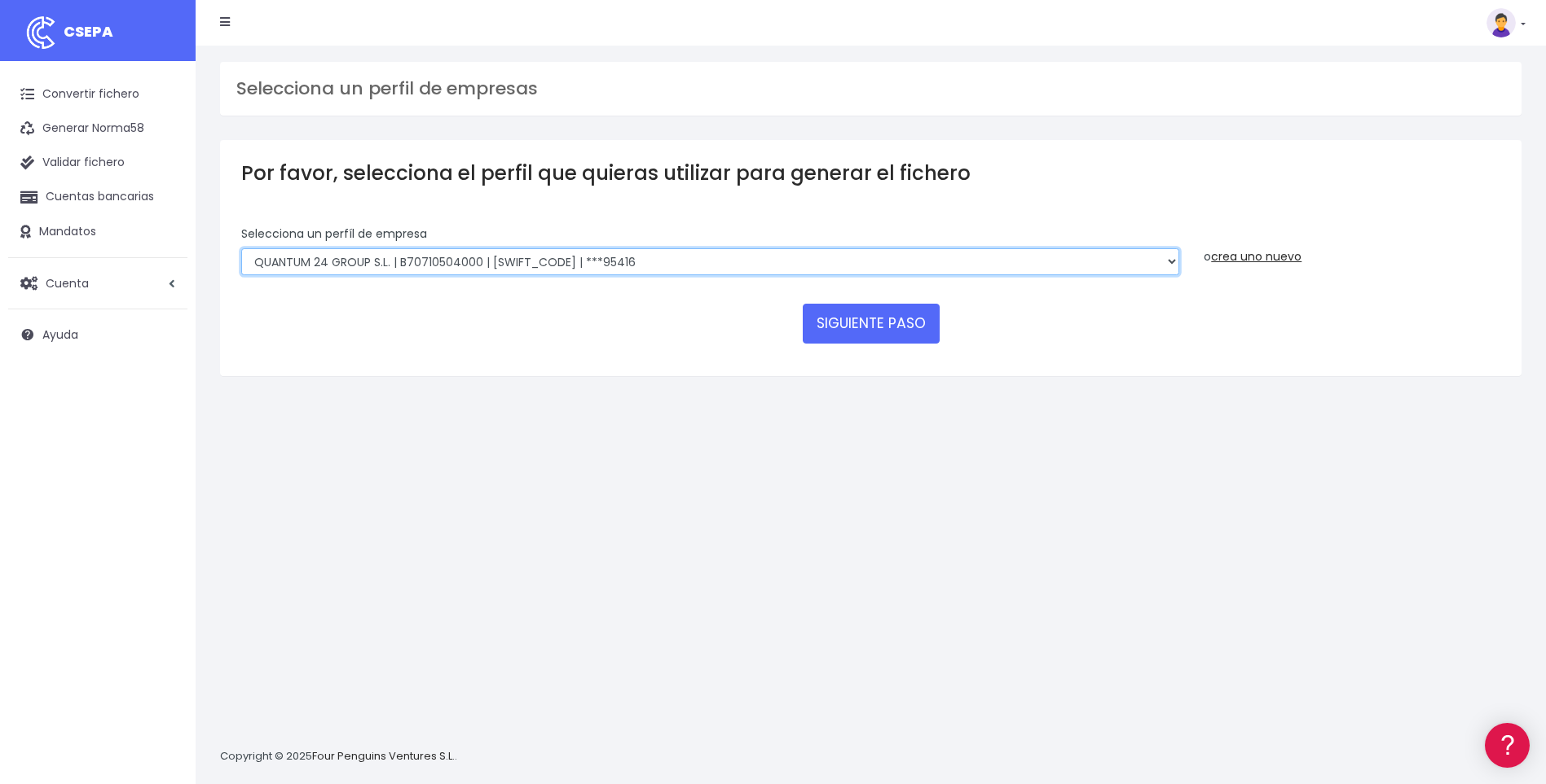
click at [1172, 263] on select "SUCCESSFUL ERA S.L. | B98807027000 | [SWIFT_CODE] | ***33554 SERVICE FOR YOU S.…" at bounding box center [710, 262] width 938 height 28
select select "2903"
click at [241, 248] on select "SUCCESSFUL ERA S.L. | B98807027000 | [SWIFT_CODE] | ***33554 SERVICE FOR YOU S.…" at bounding box center [710, 262] width 938 height 28
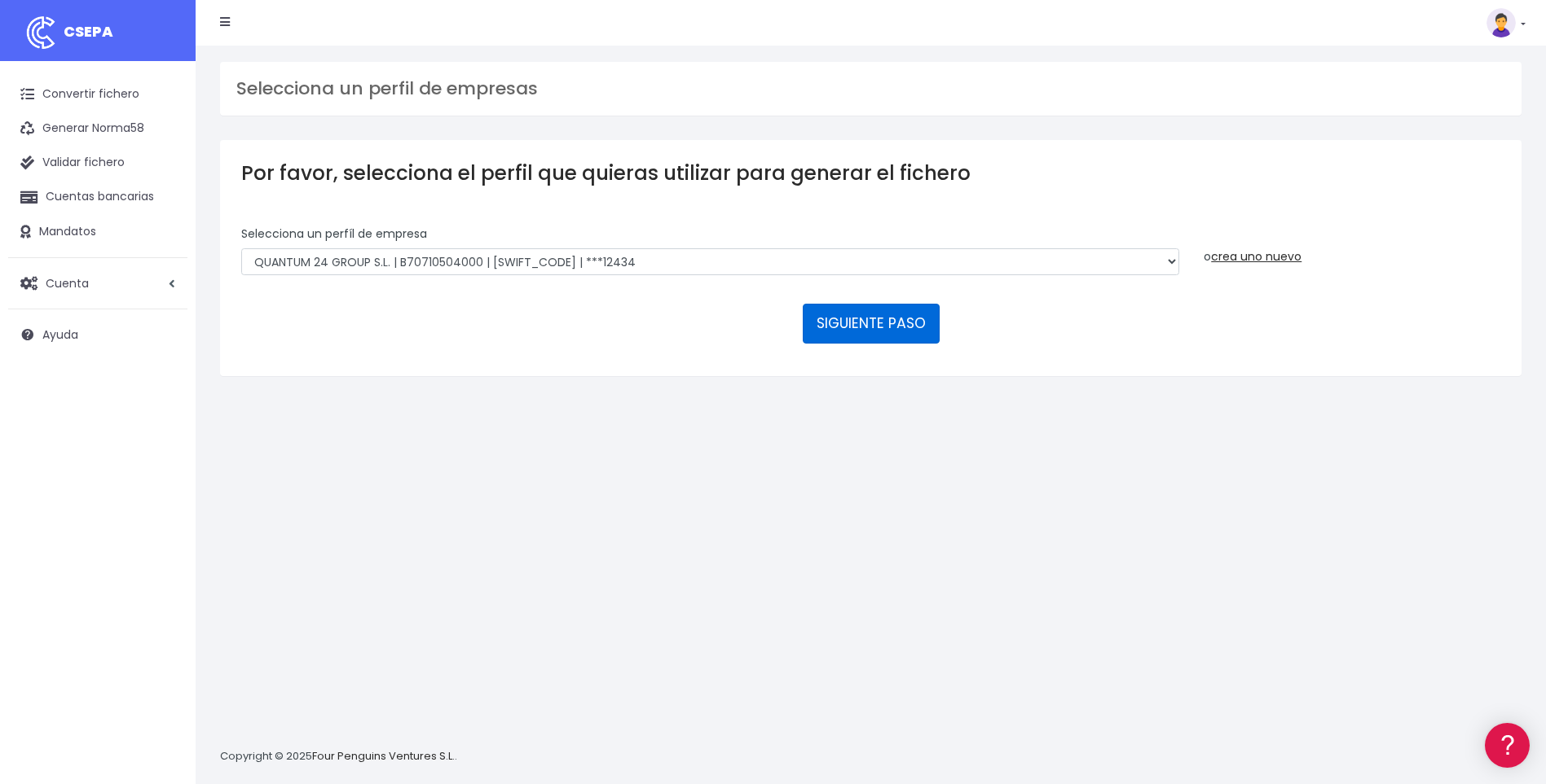
click at [873, 323] on button "SIGUIENTE PASO" at bounding box center [871, 323] width 137 height 39
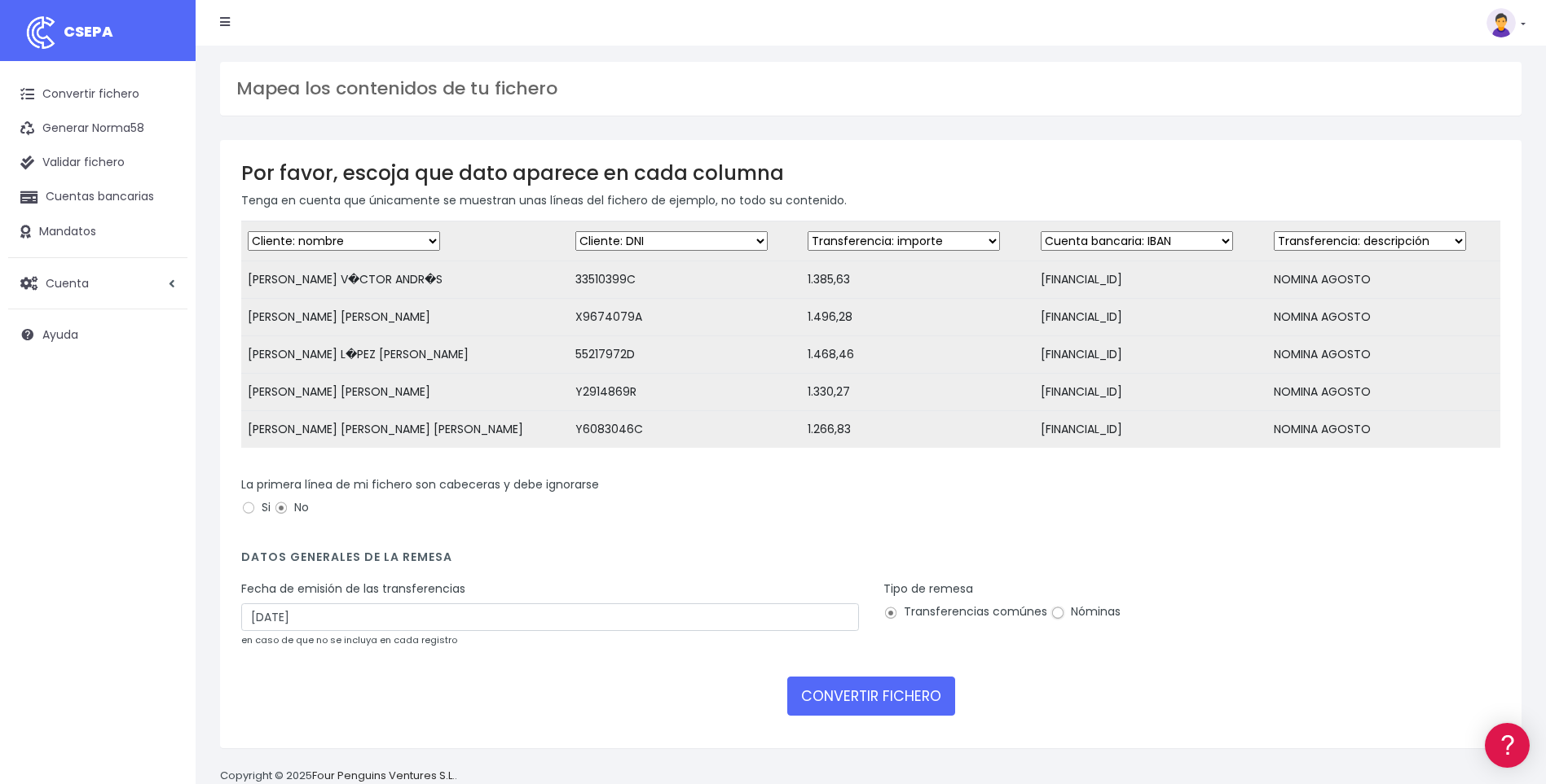
click at [1054, 620] on input "Nóminas" at bounding box center [1057, 613] width 14 height 14
radio input "true"
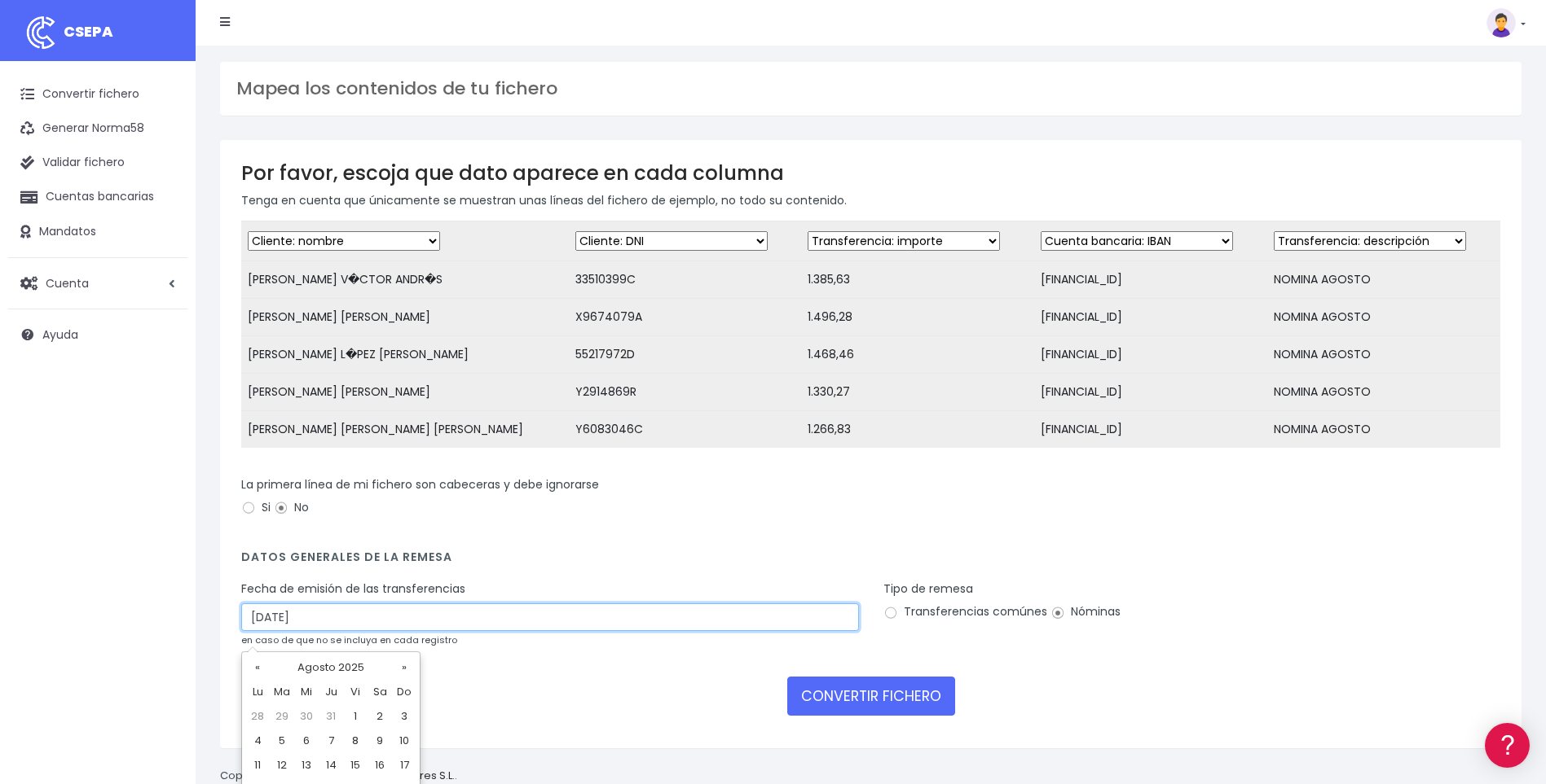
click at [263, 630] on input "[DATE]" at bounding box center [550, 617] width 617 height 28
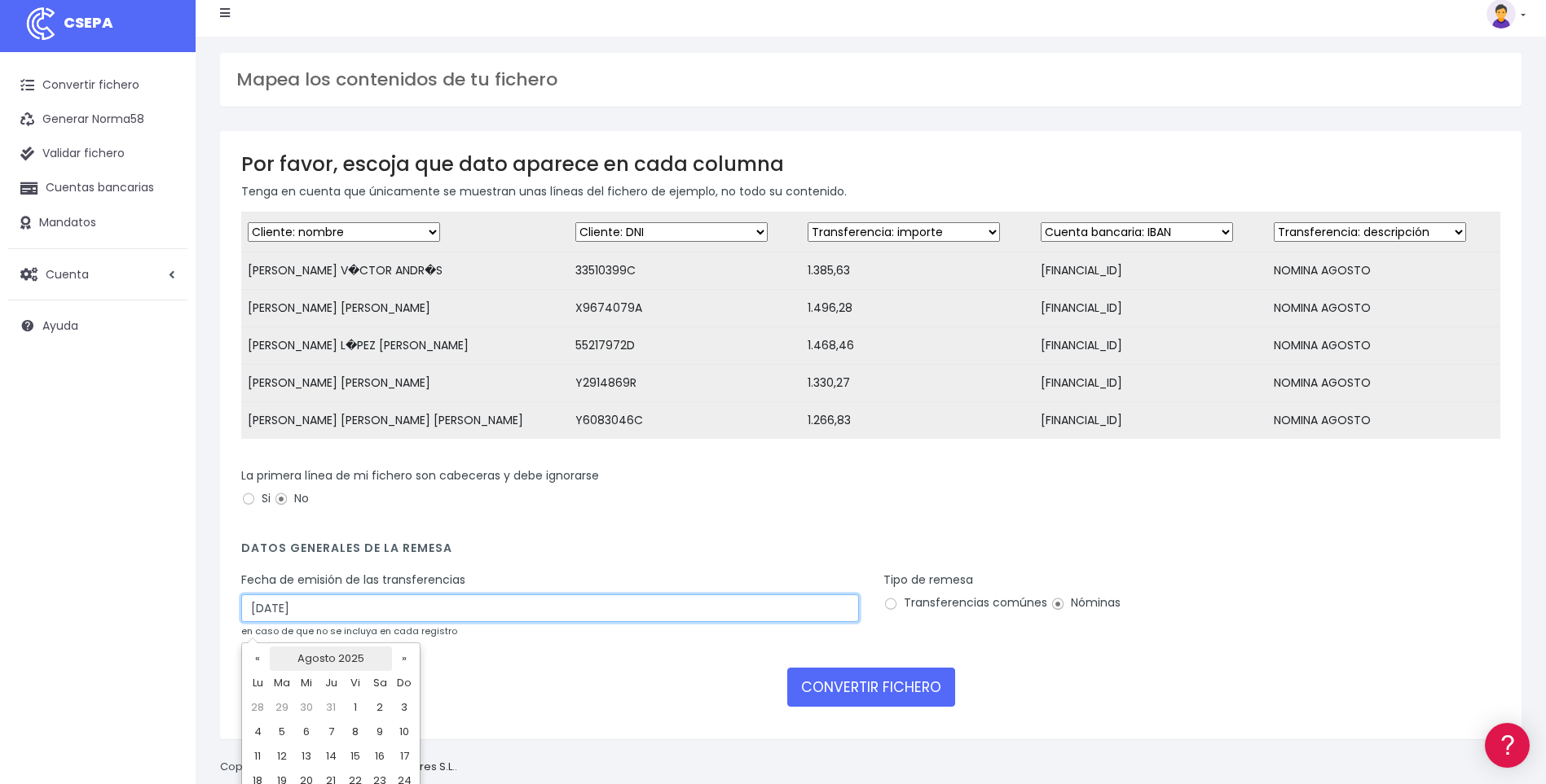
scroll to position [71, 0]
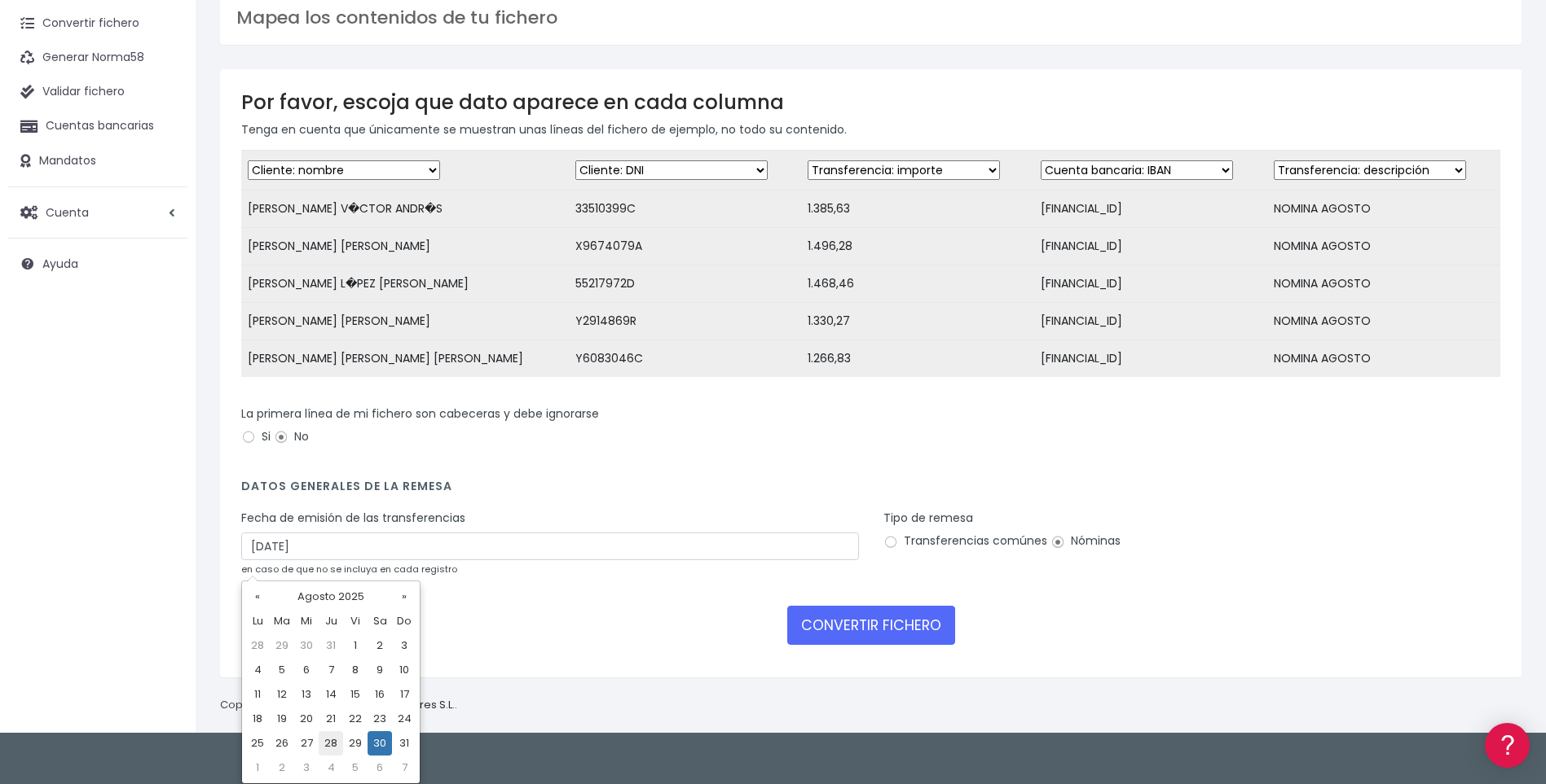
click at [335, 743] on td "28" at bounding box center [330, 743] width 24 height 24
type input "[DATE]"
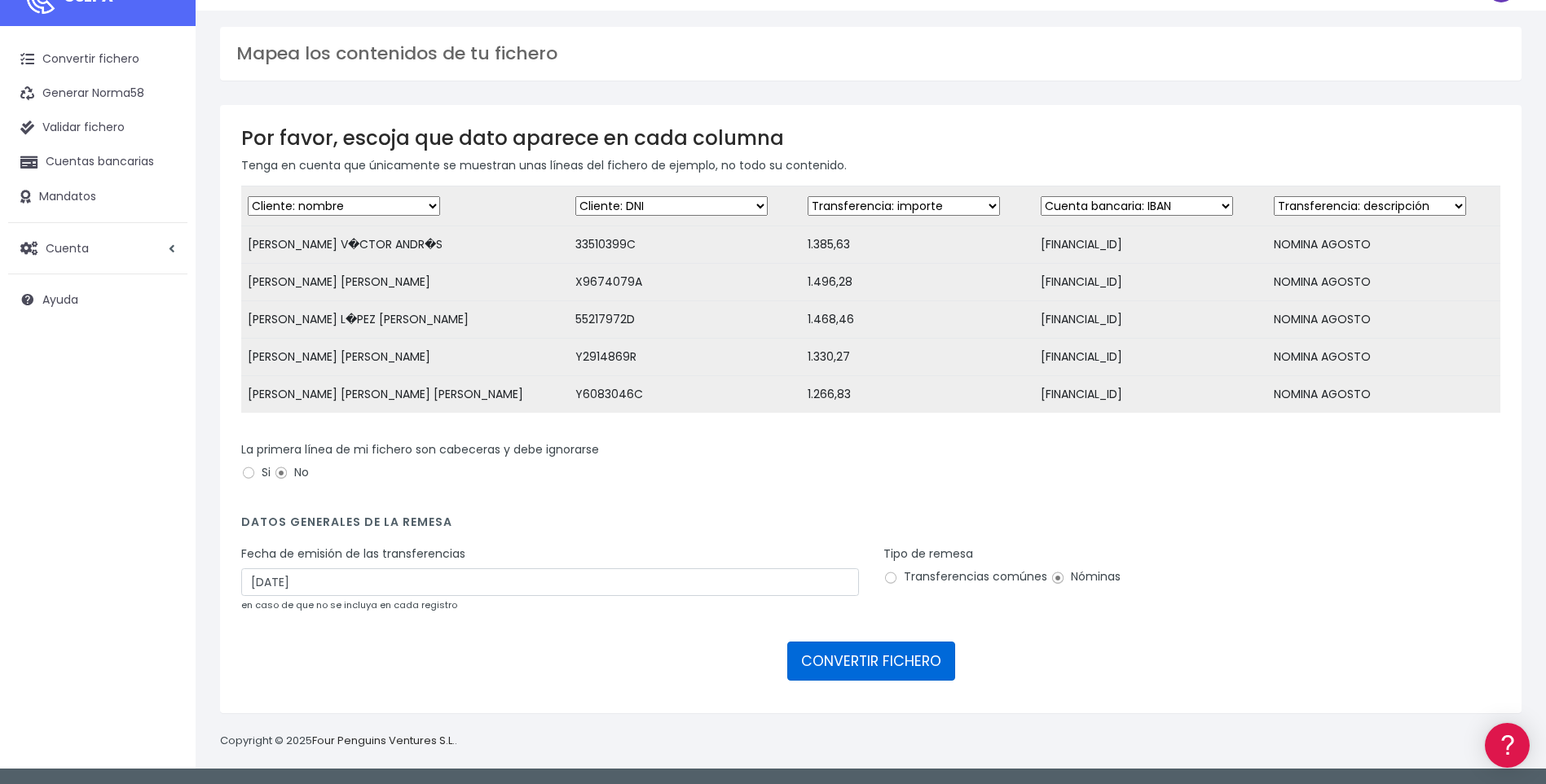
click at [855, 665] on button "CONVERTIR FICHERO" at bounding box center [871, 661] width 168 height 39
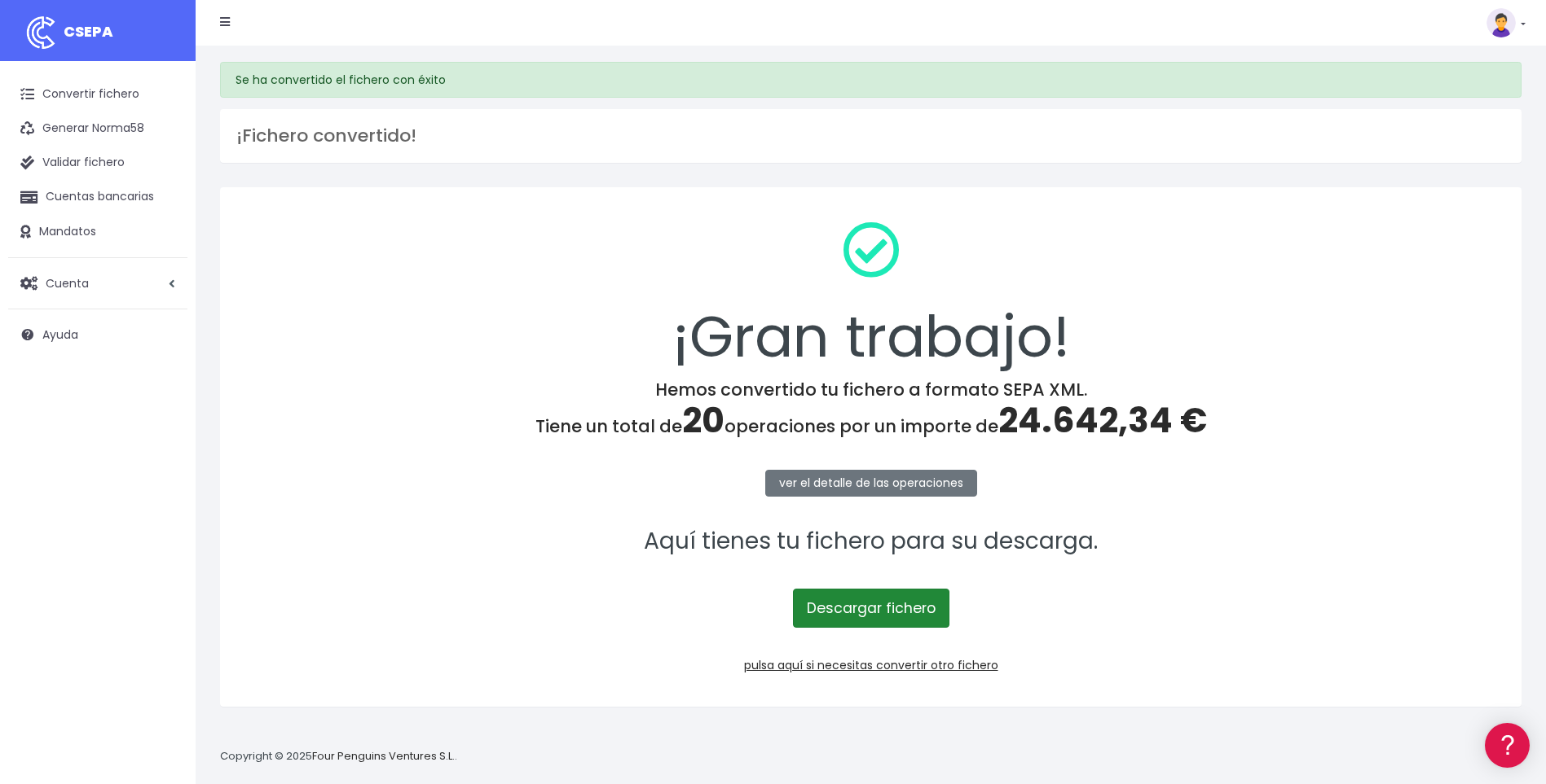
click at [892, 614] on link "Descargar fichero" at bounding box center [871, 608] width 156 height 39
